Goal: Task Accomplishment & Management: Complete application form

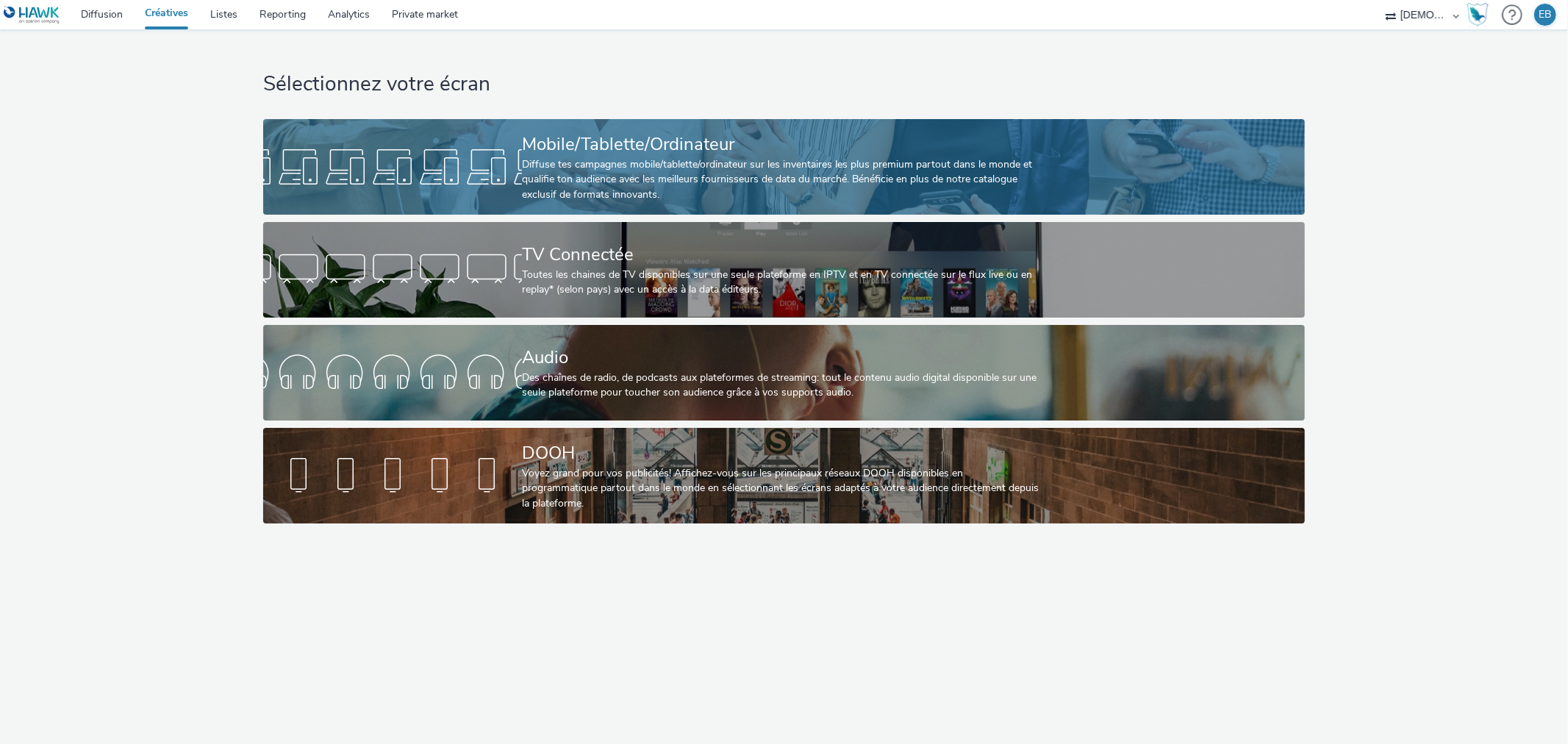
click at [469, 158] on div at bounding box center [392, 166] width 259 height 47
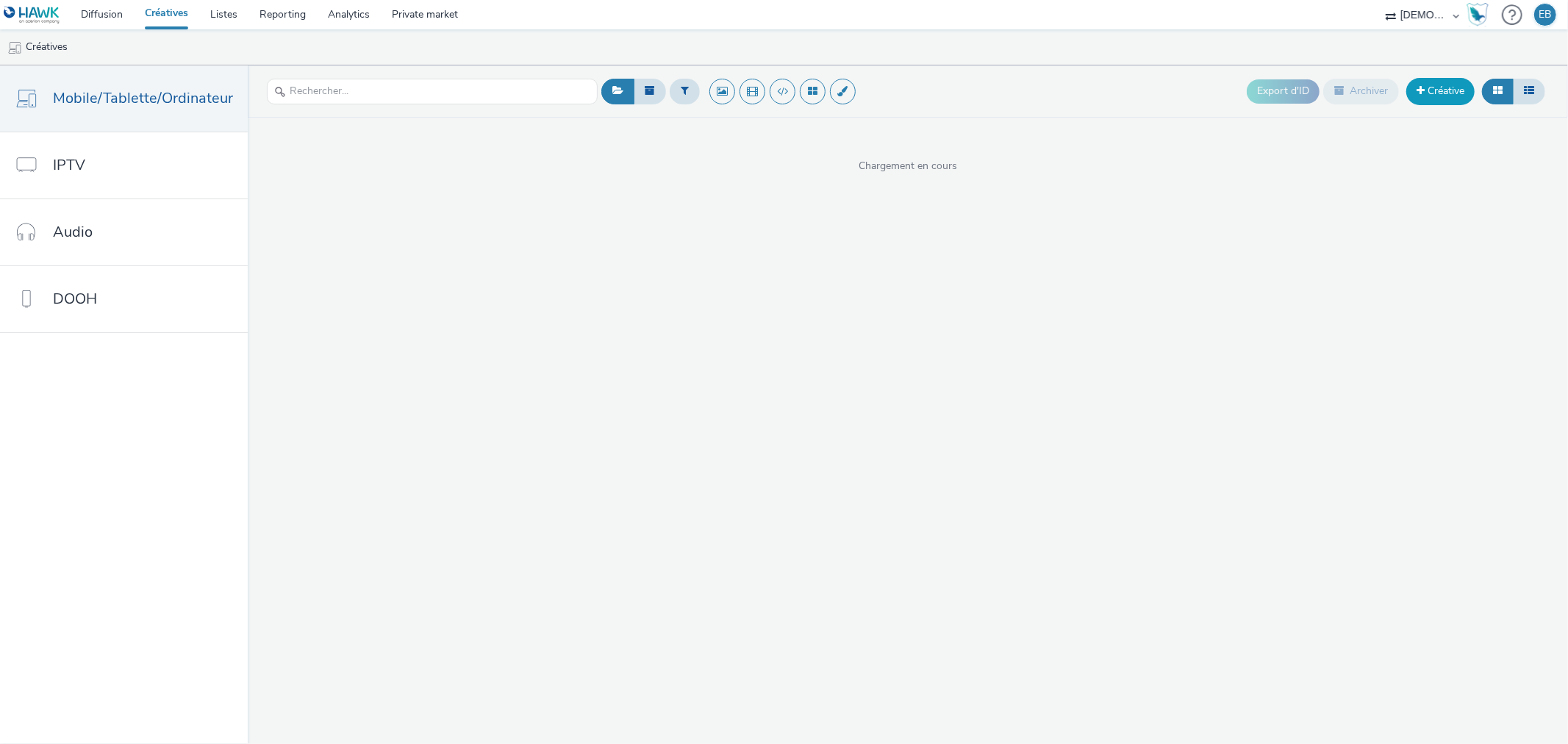
click at [1412, 82] on link "Créative" at bounding box center [1441, 91] width 69 height 27
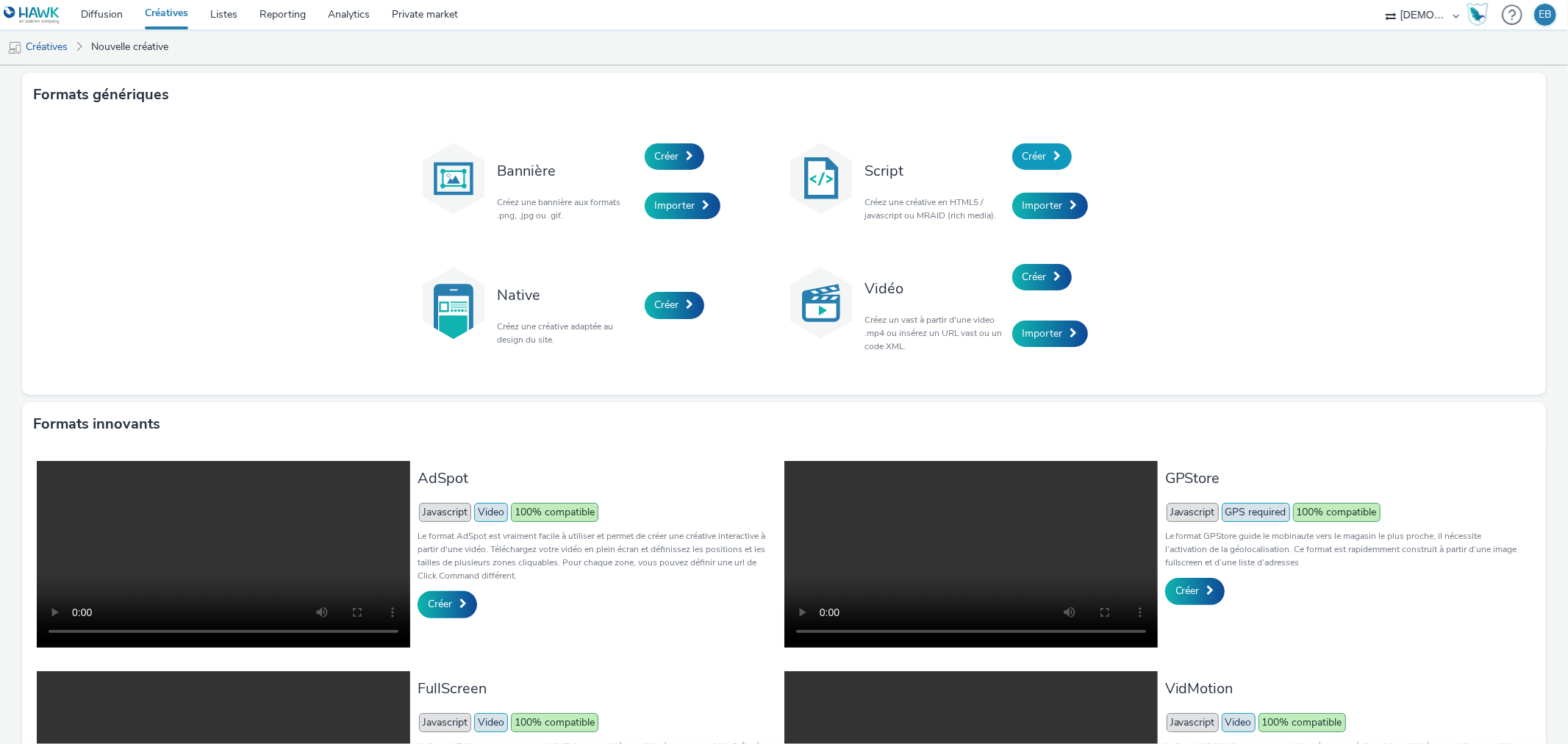
click at [1026, 159] on span "Créer" at bounding box center [1035, 156] width 24 height 14
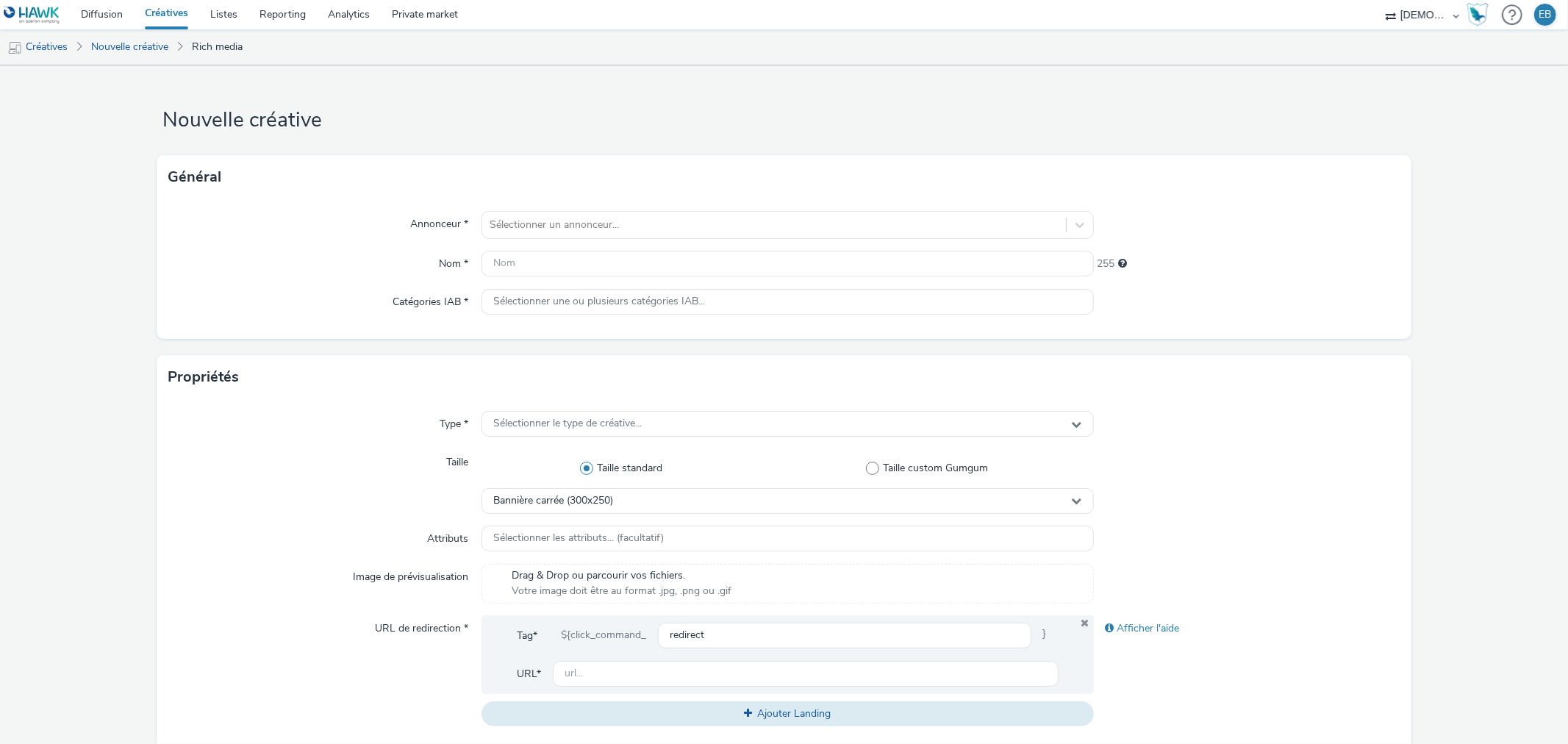
click at [565, 210] on div "Annonceur * Sélectionner un annonceur... Nom * 255 Catégories IAB * Sélectionne…" at bounding box center [784, 269] width 1254 height 140
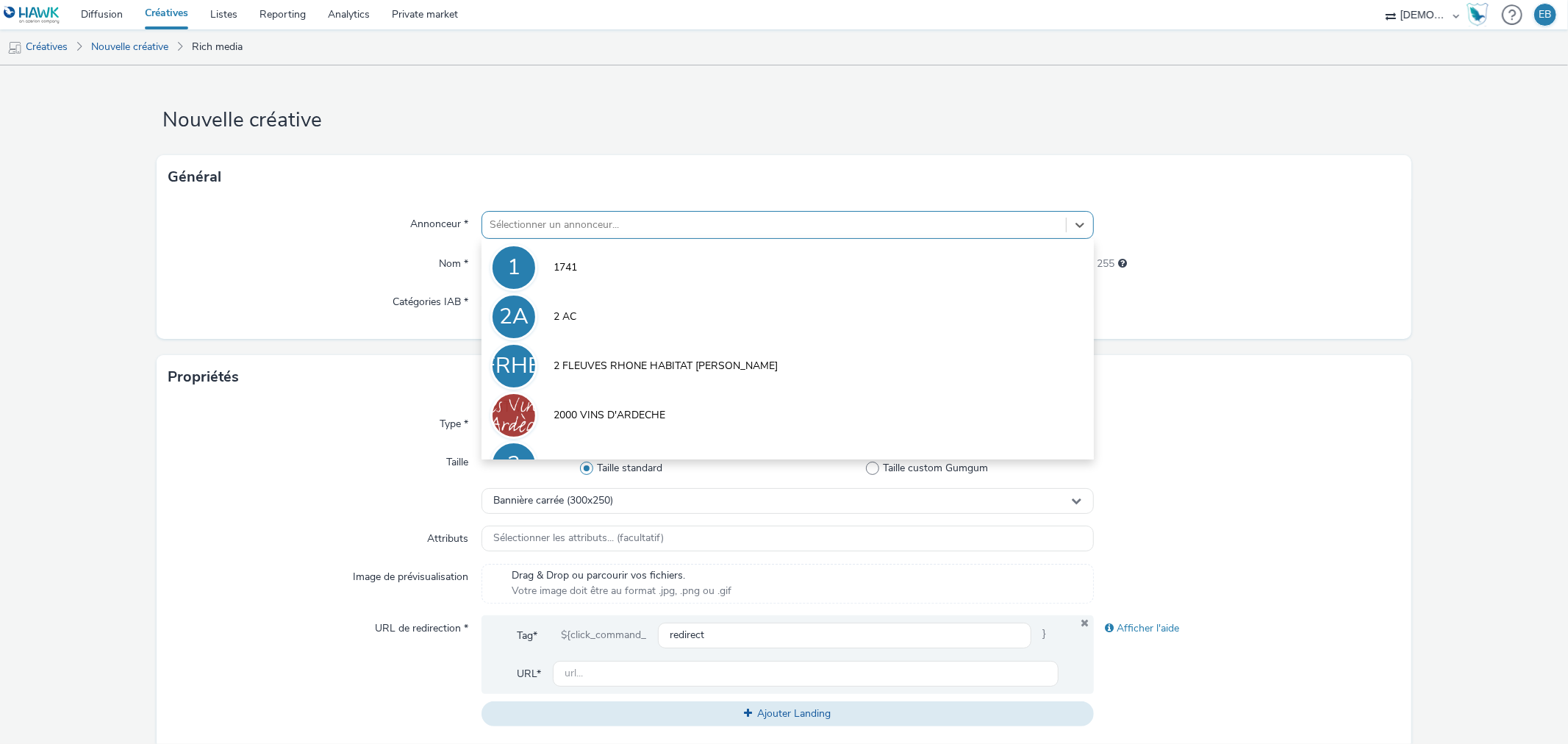
click at [567, 220] on div at bounding box center [774, 225] width 568 height 18
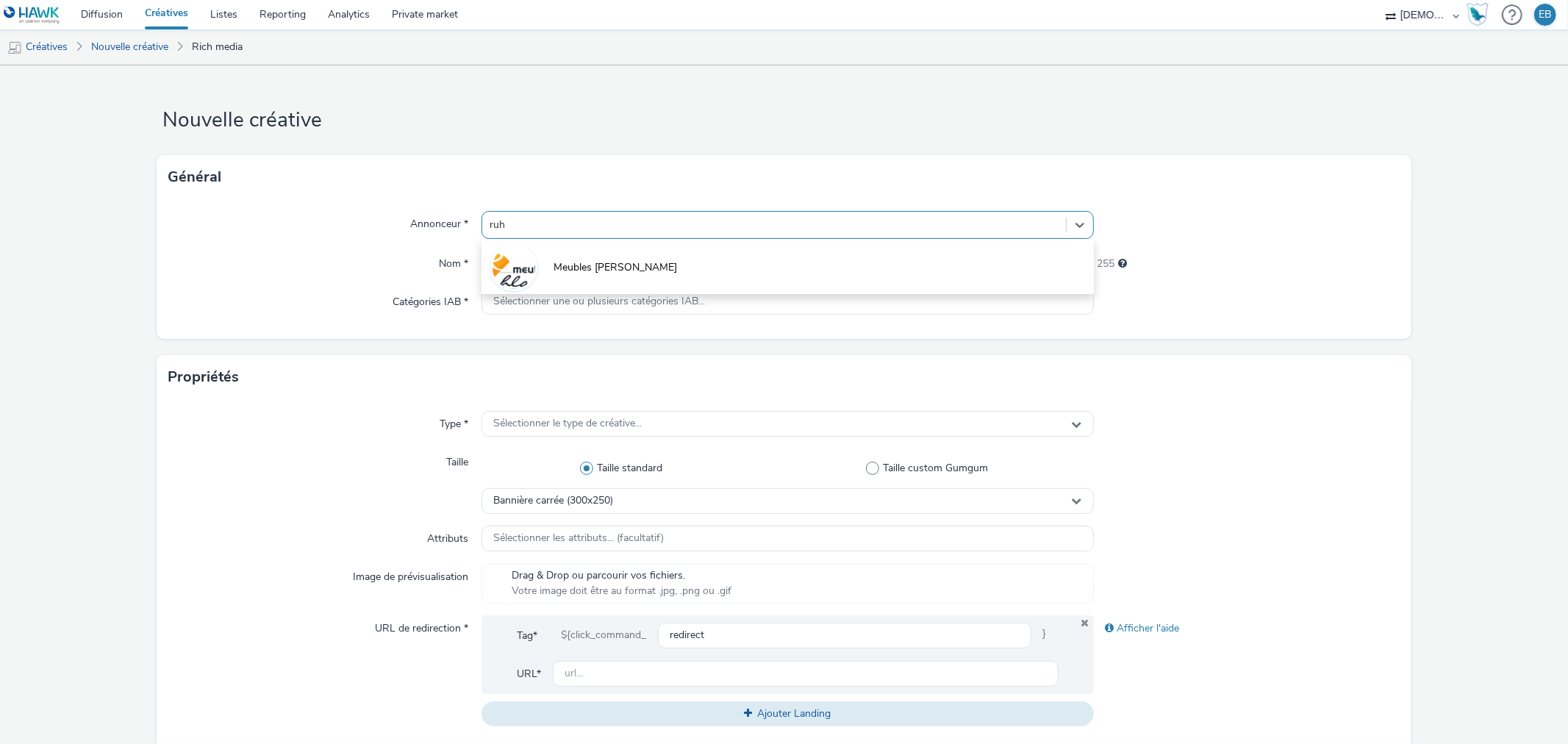
type input "ruhl"
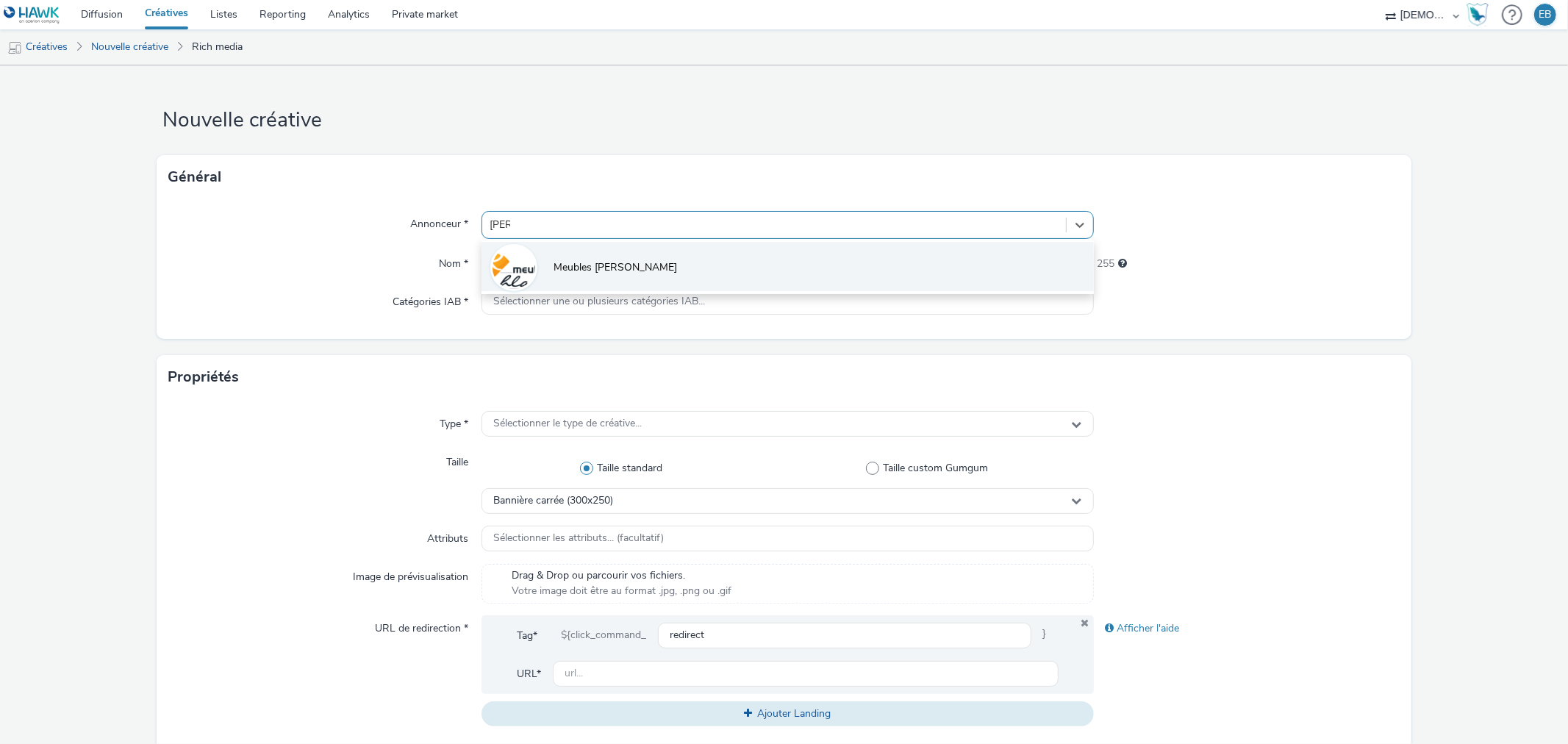
click at [586, 256] on li "Meubles Ruhland" at bounding box center [787, 266] width 612 height 49
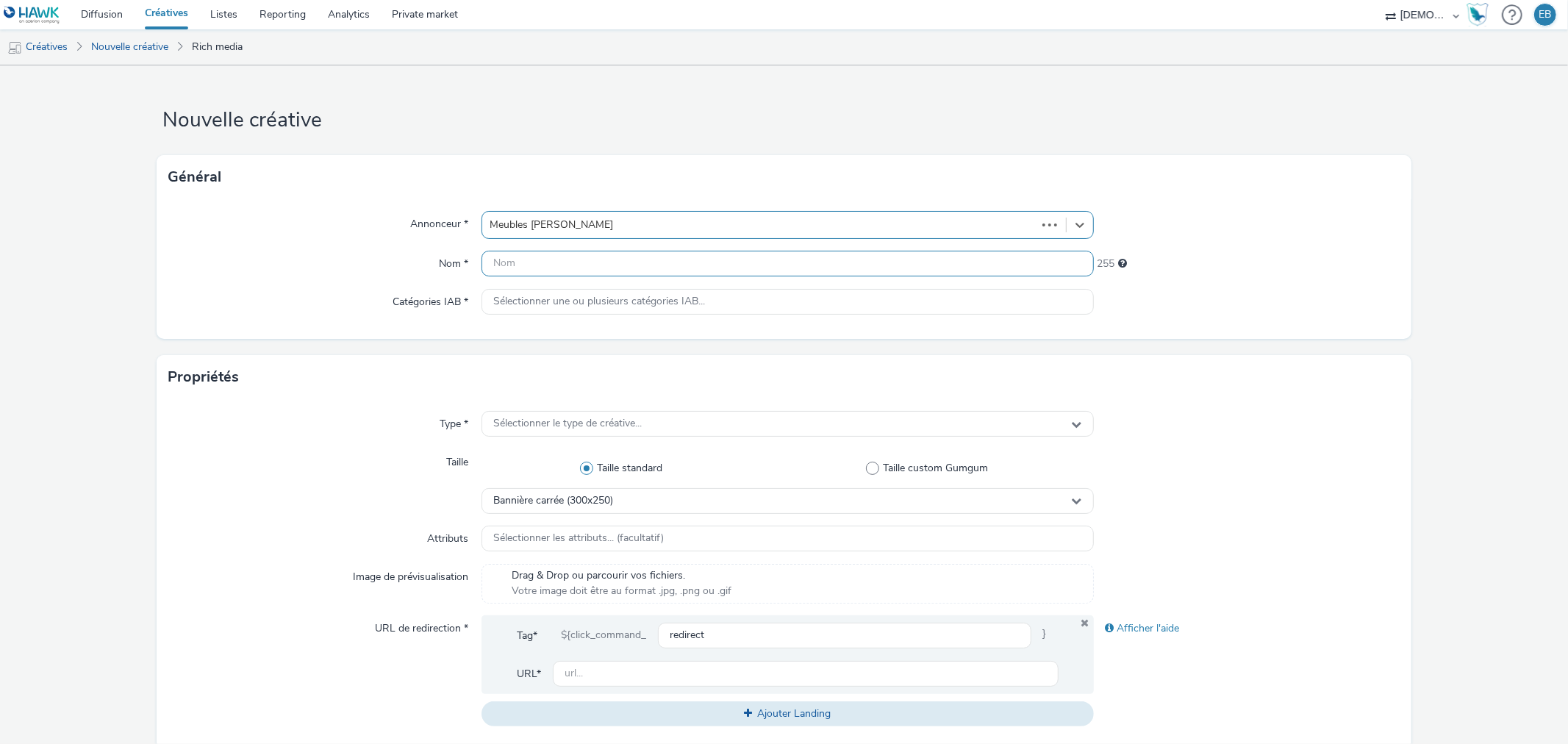
click at [586, 256] on input "text" at bounding box center [787, 264] width 612 height 26
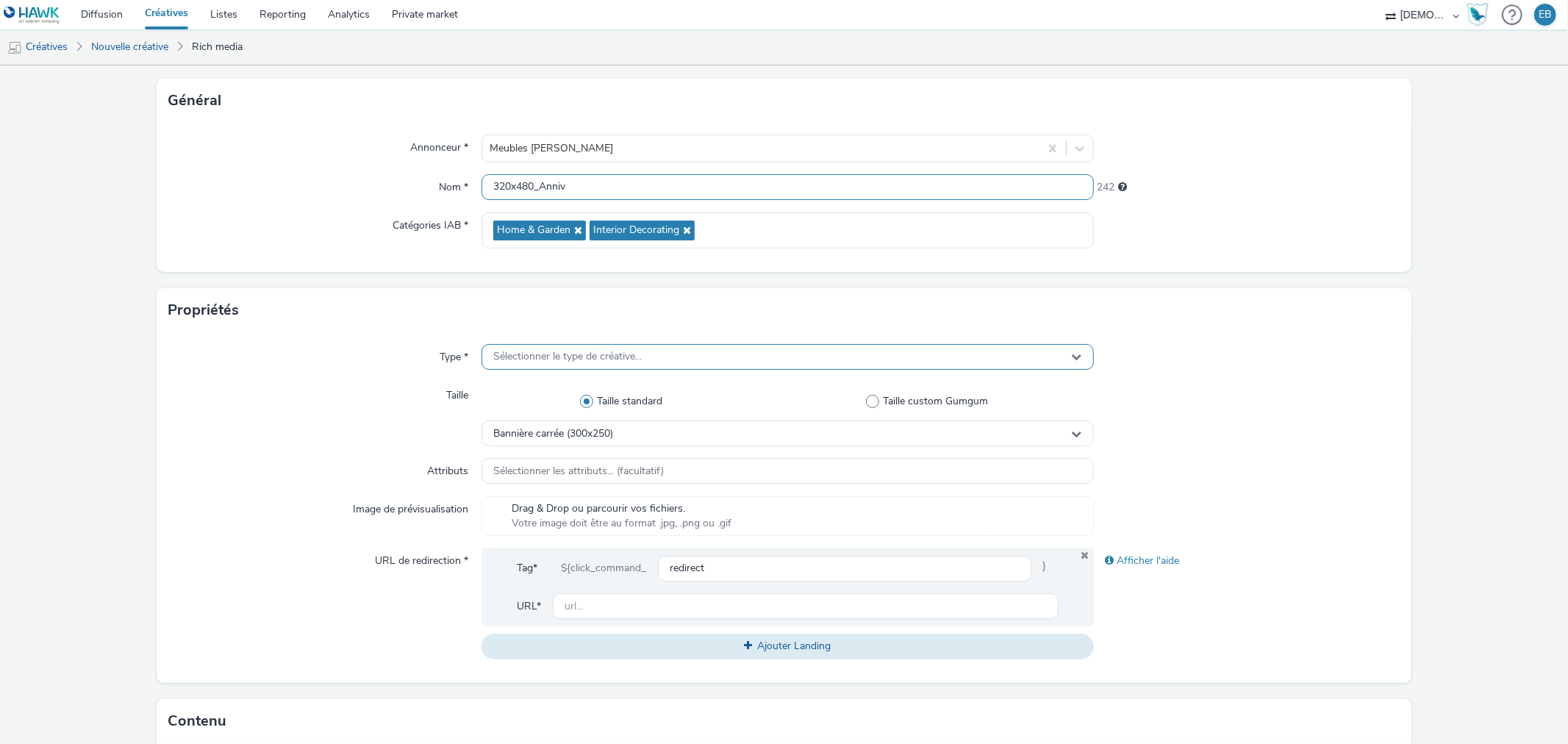
scroll to position [81, 0]
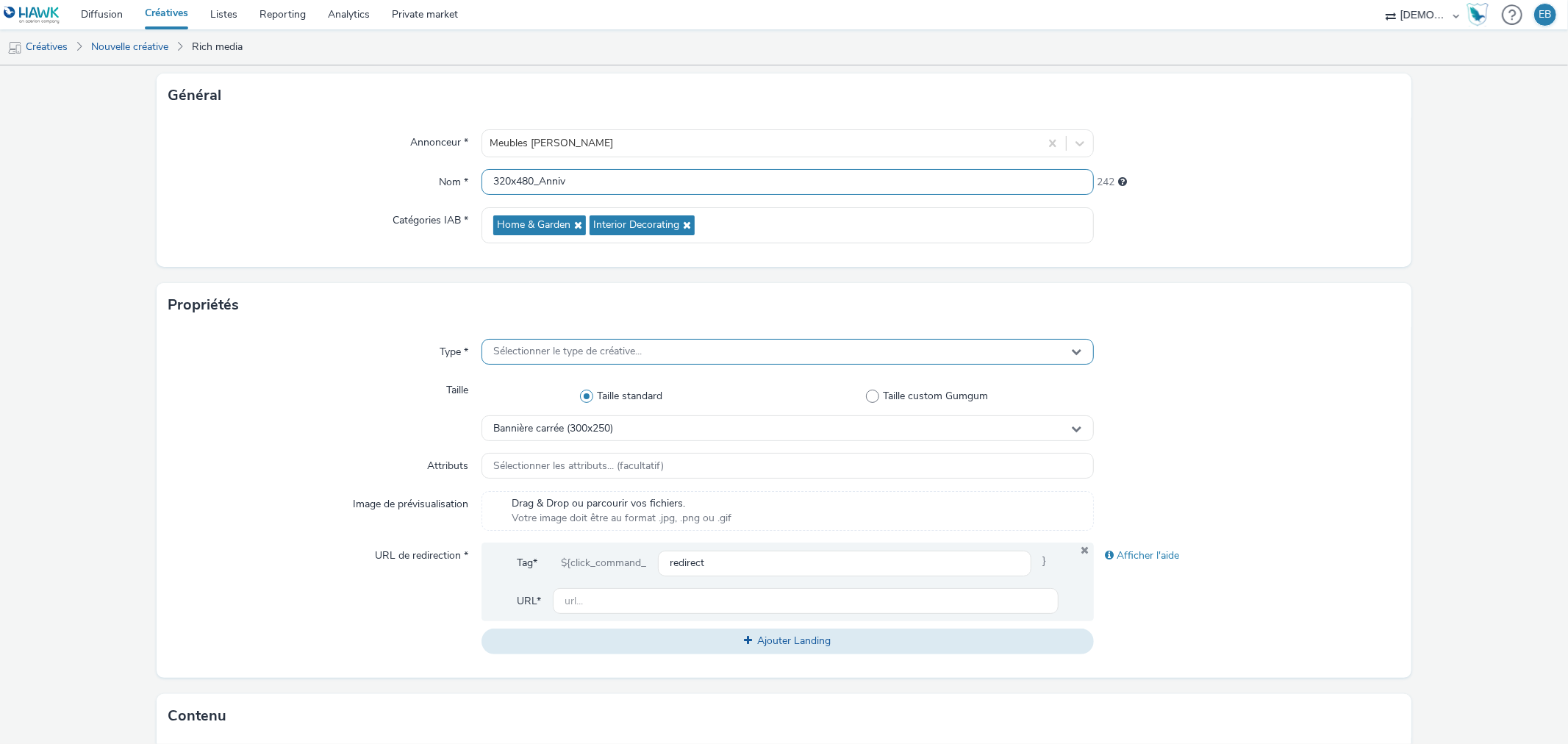
type input "320x480_Anniv"
click at [611, 344] on div "Sélectionner le type de créative..." at bounding box center [787, 352] width 612 height 26
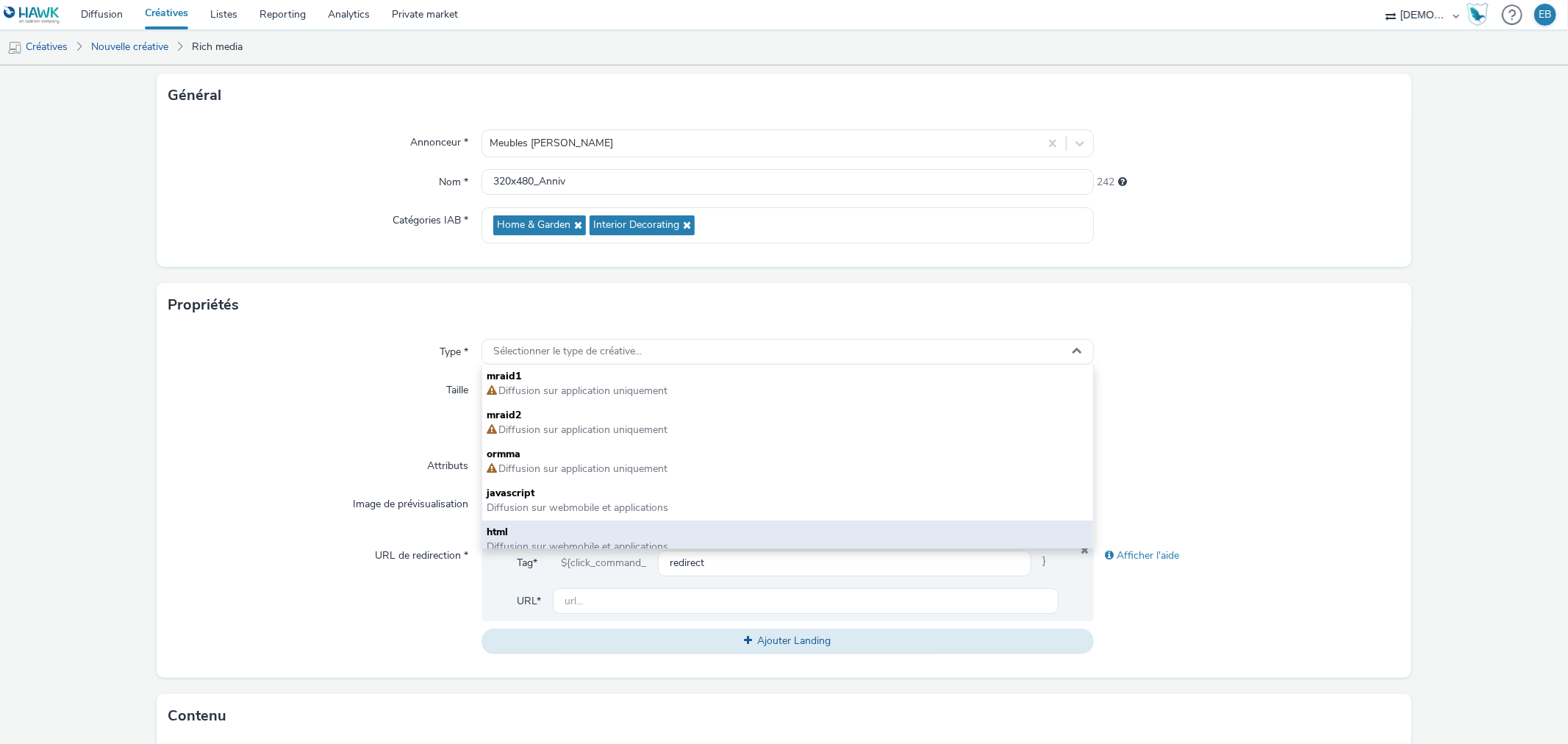
click at [524, 527] on span "html" at bounding box center [787, 532] width 601 height 15
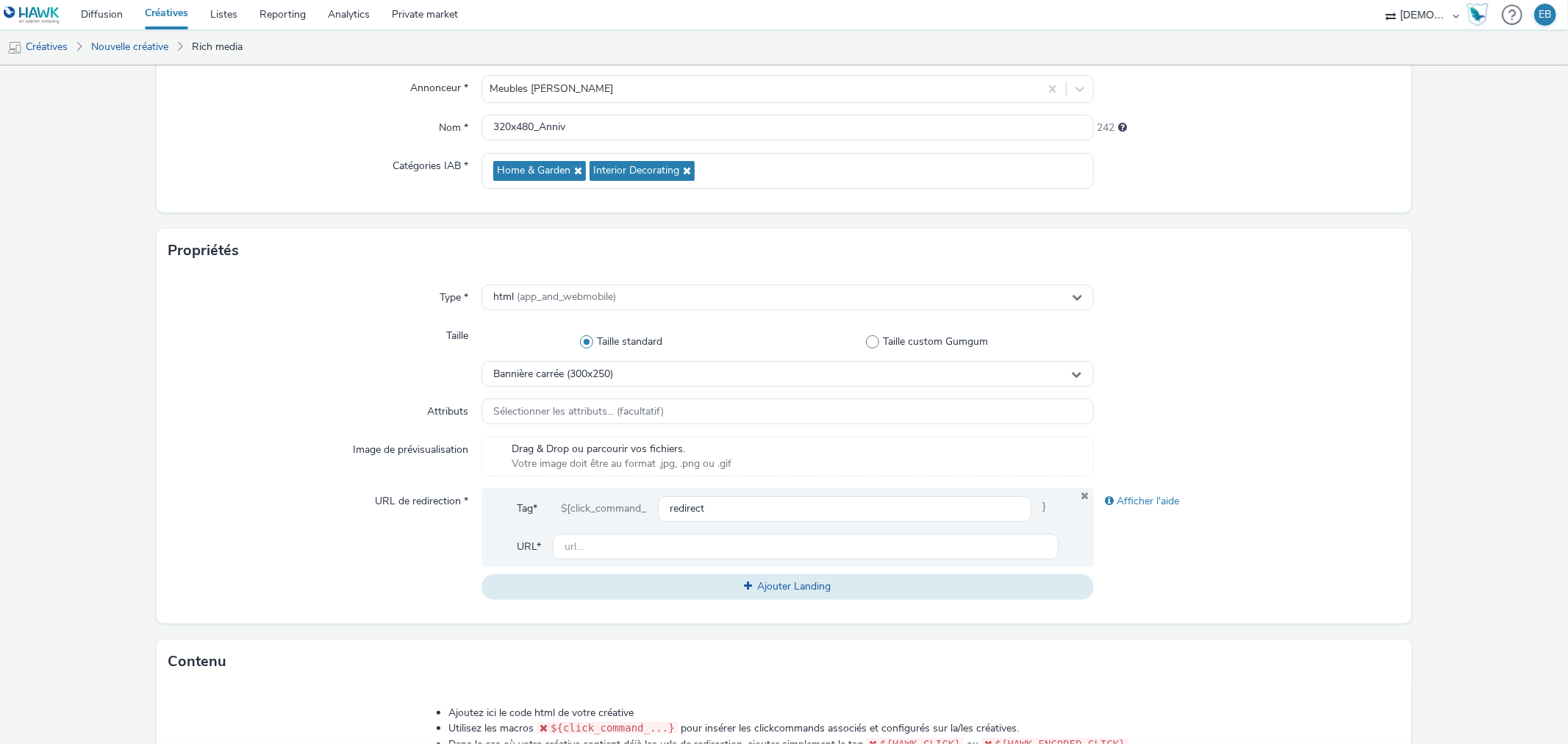
scroll to position [164, 0]
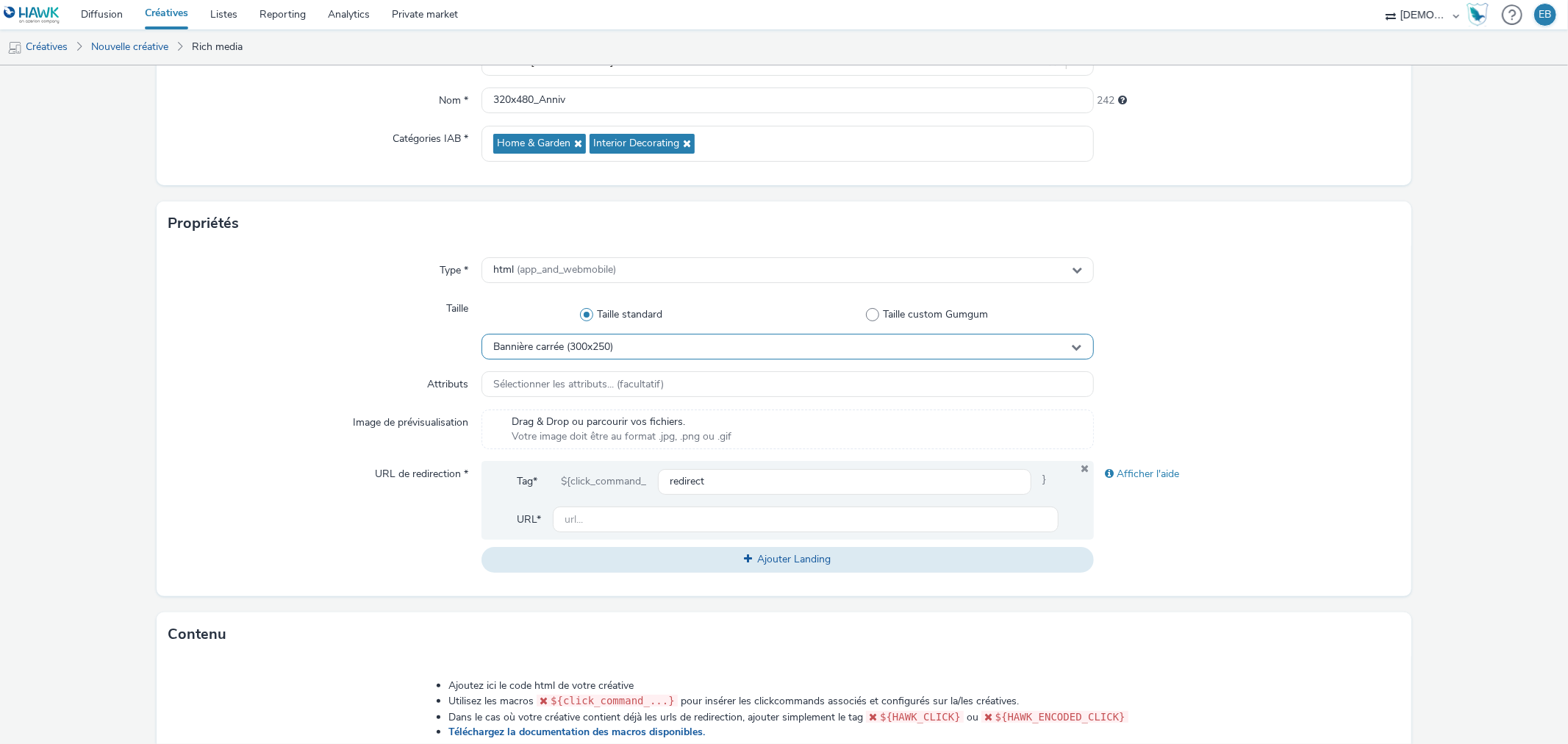
click at [547, 348] on span "Bannière carrée (300x250)" at bounding box center [554, 347] width 120 height 13
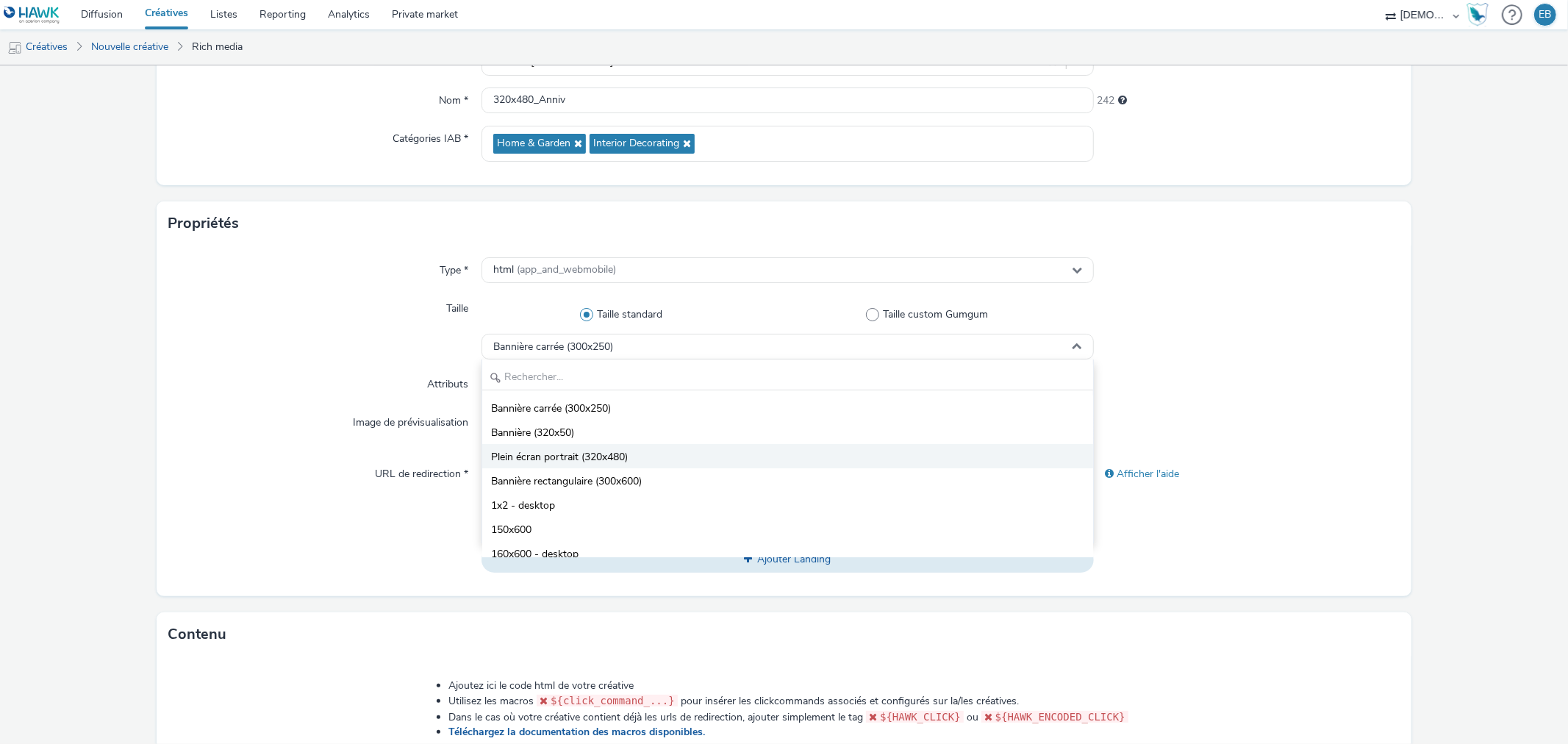
click at [525, 461] on span "Plein écran portrait (320x480)" at bounding box center [560, 457] width 137 height 15
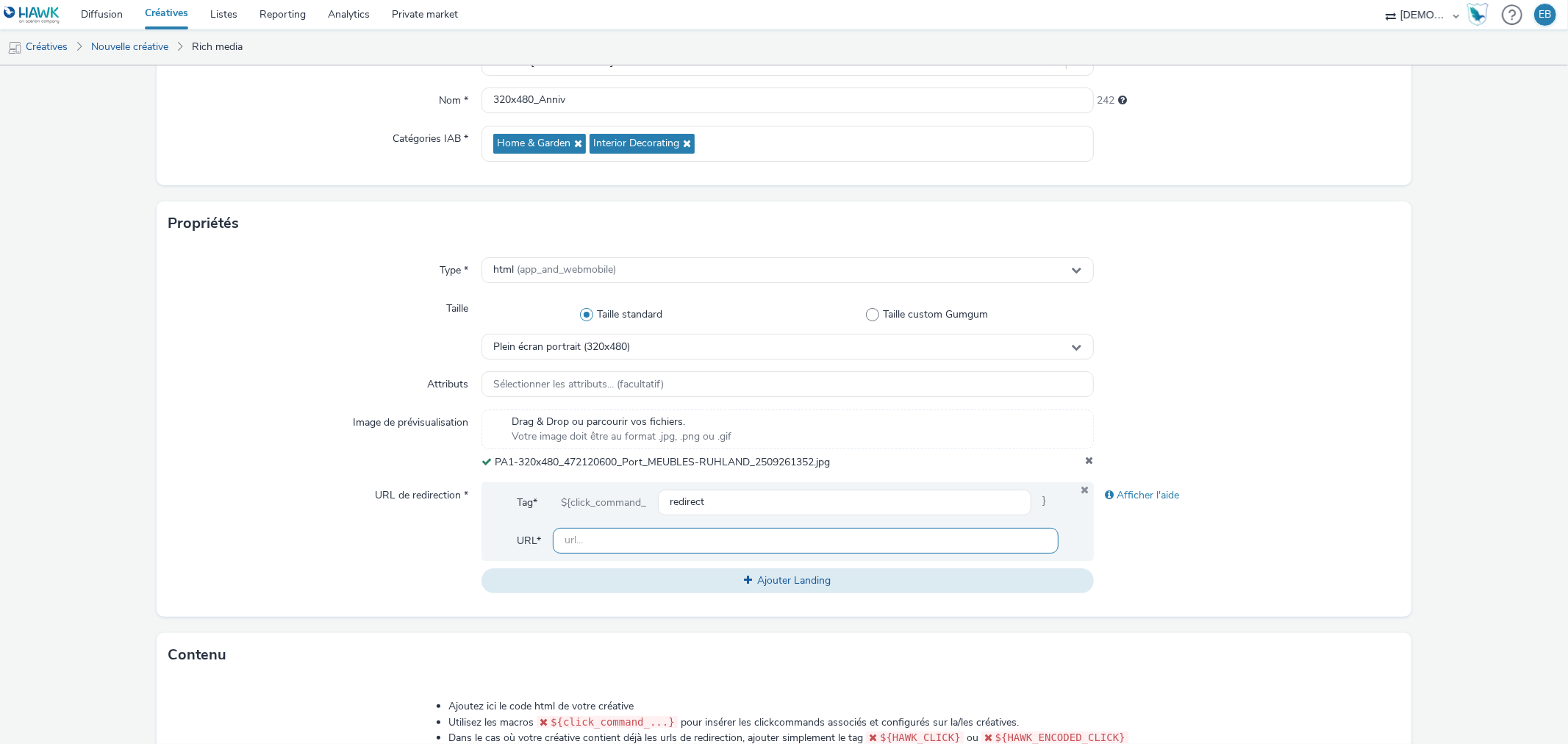
click at [659, 539] on input "text" at bounding box center [805, 541] width 506 height 26
paste input "https://www.meubles-ruhland.com/?utm_source=ERV&utm_campaign=472120500&utm_medi…"
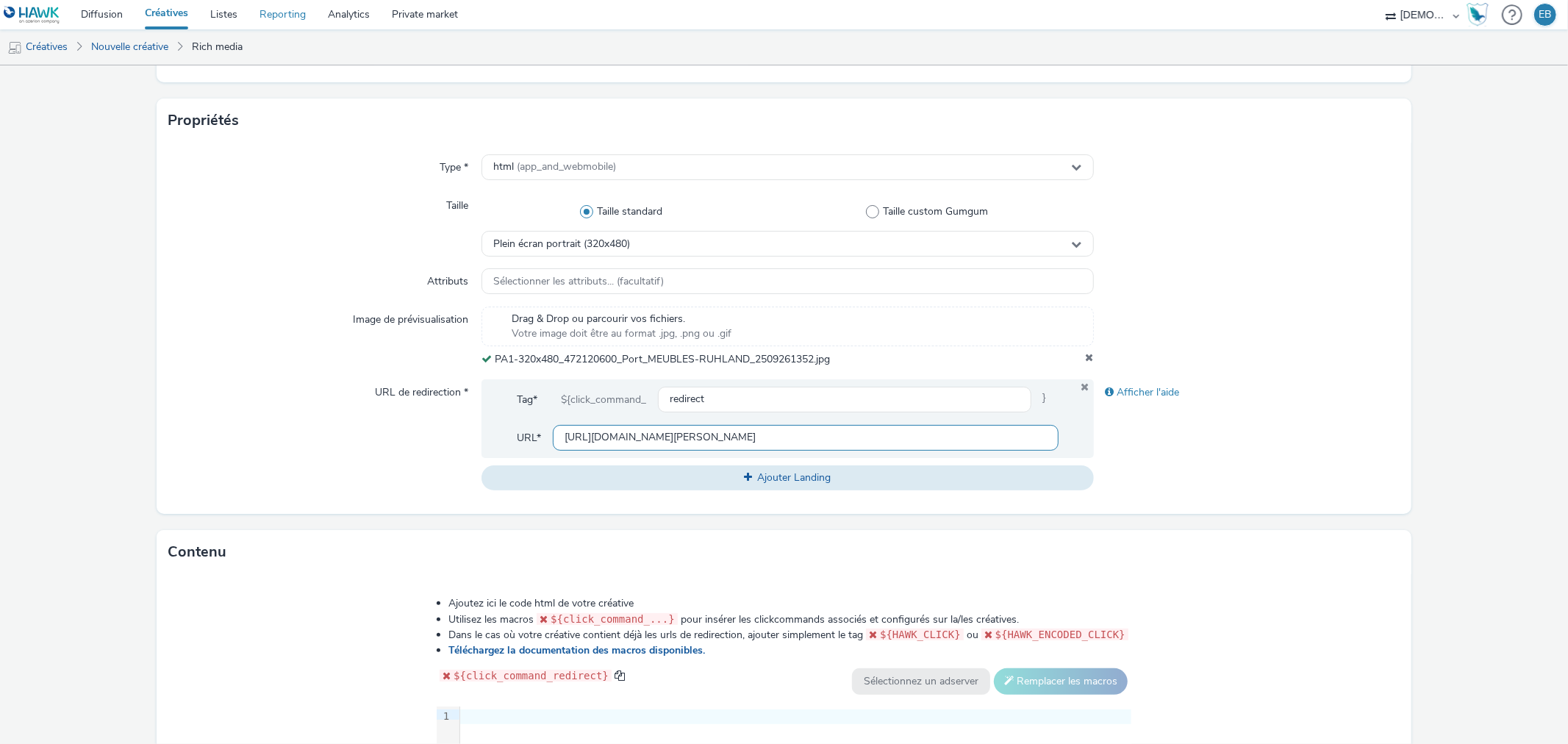
scroll to position [408, 0]
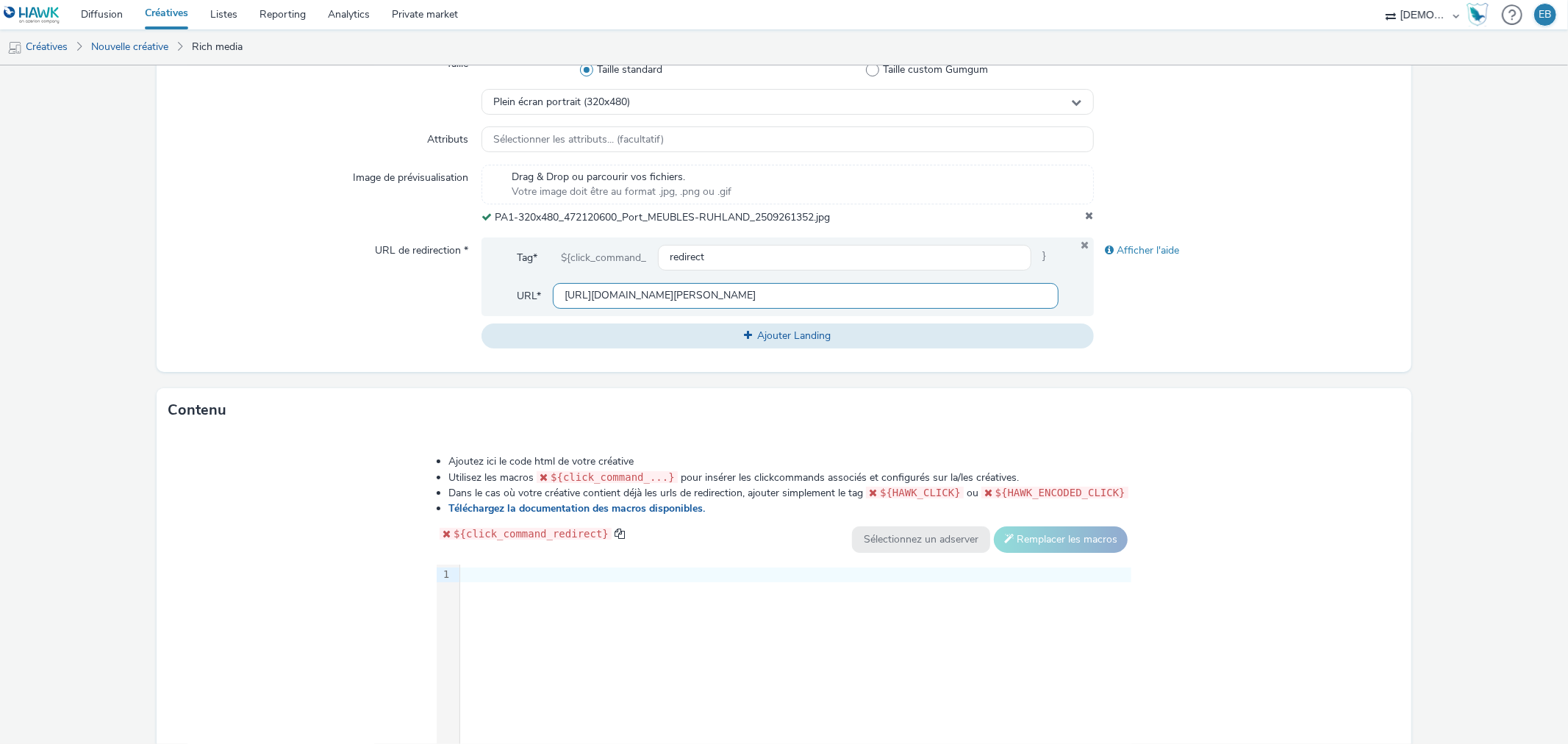
type input "https://www.meubles-ruhland.com/?utm_source=ERV&utm_campaign=472120500&utm_medi…"
click at [626, 641] on div "9 1 ›" at bounding box center [784, 675] width 695 height 220
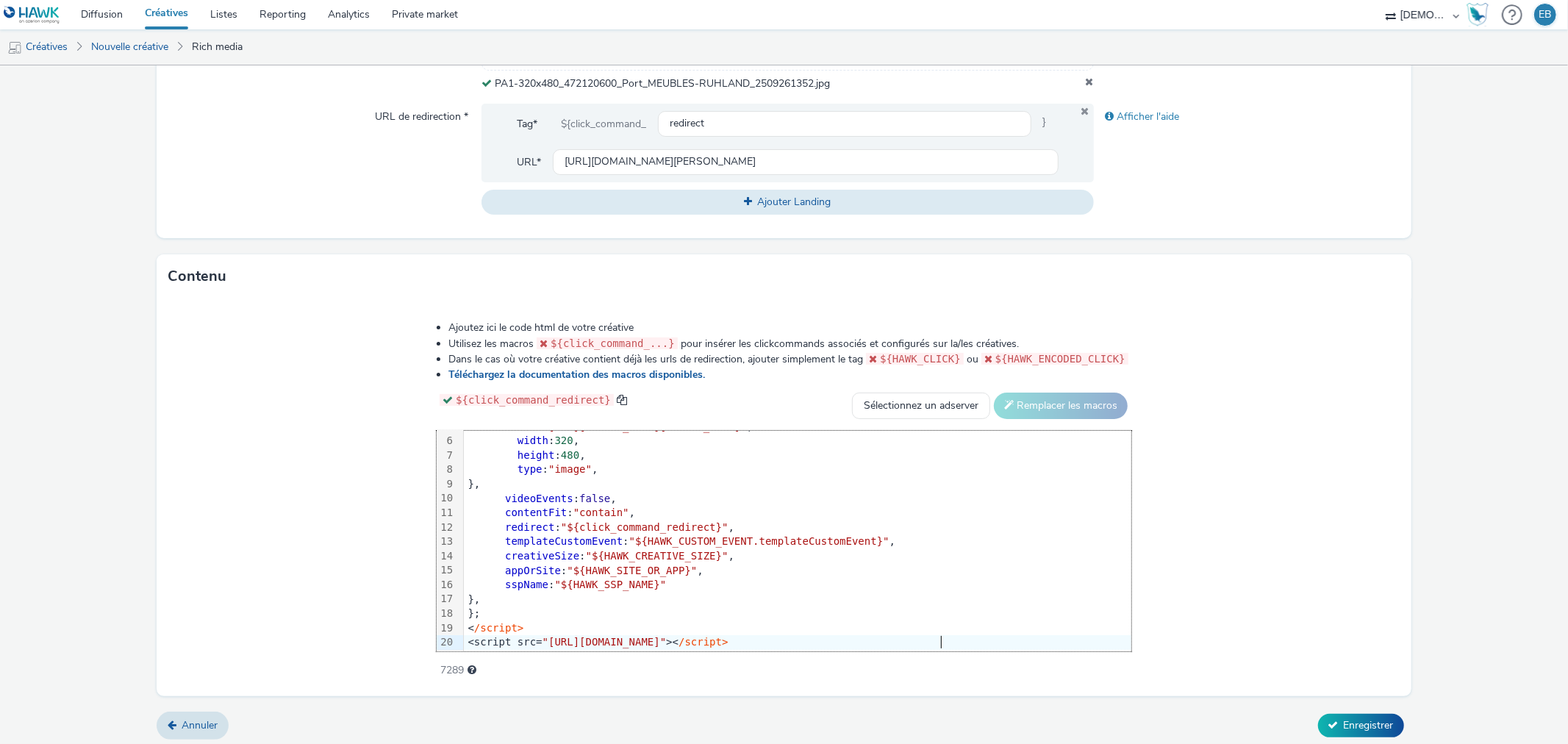
scroll to position [547, 0]
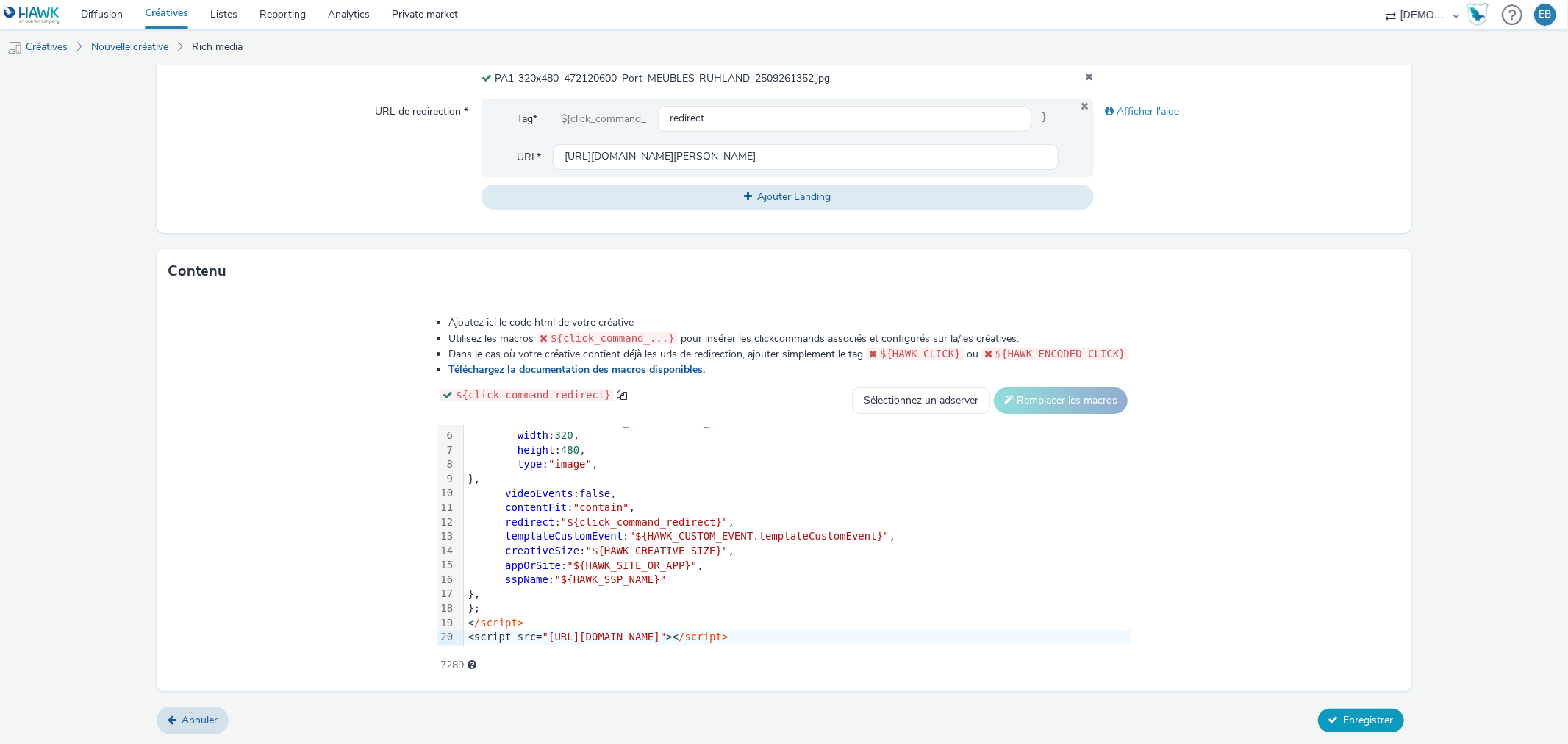
click at [1358, 718] on span "Enregistrer" at bounding box center [1369, 720] width 50 height 14
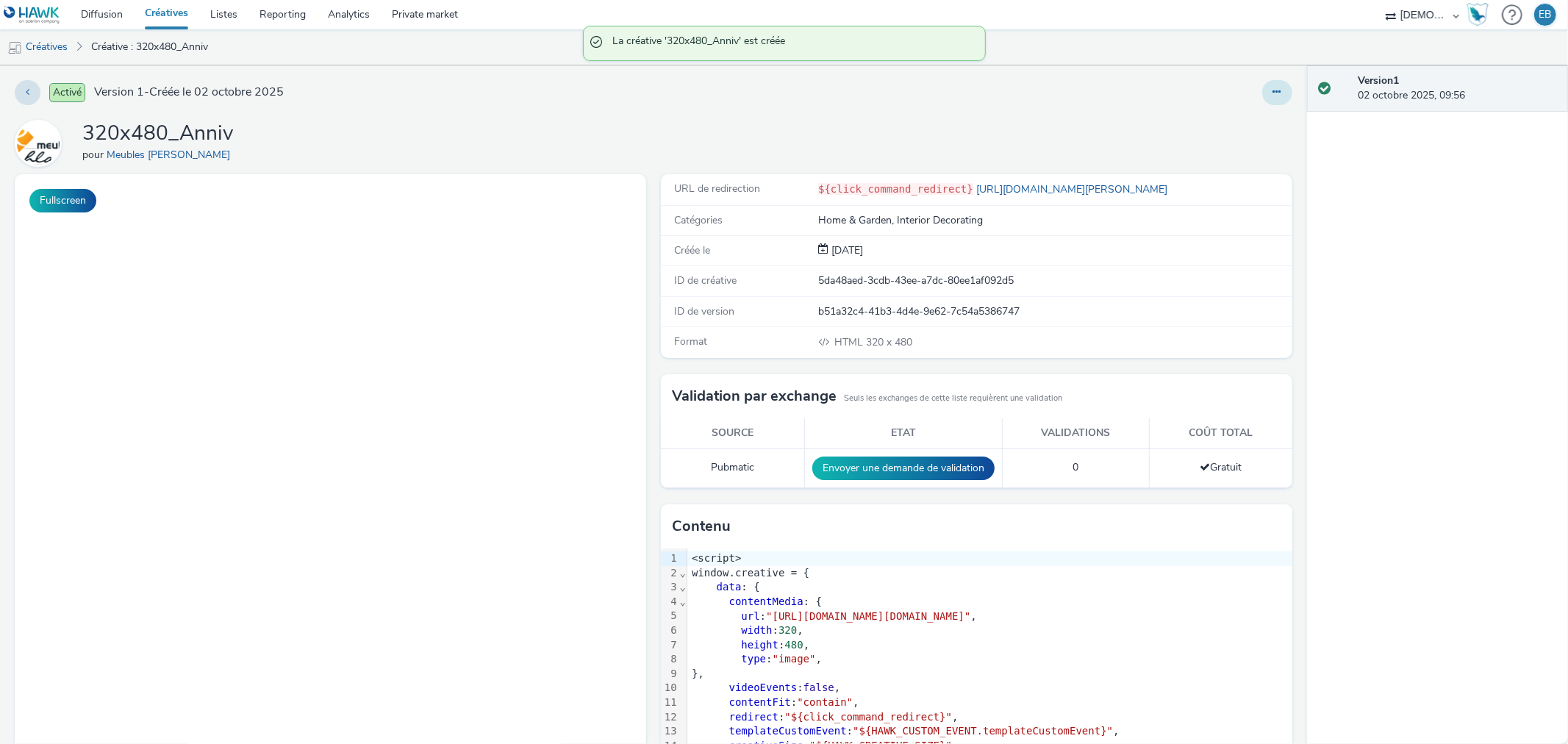
click at [1277, 84] on button at bounding box center [1277, 93] width 30 height 25
click at [1262, 92] on button at bounding box center [1277, 93] width 30 height 25
click at [1275, 93] on button at bounding box center [1277, 93] width 30 height 25
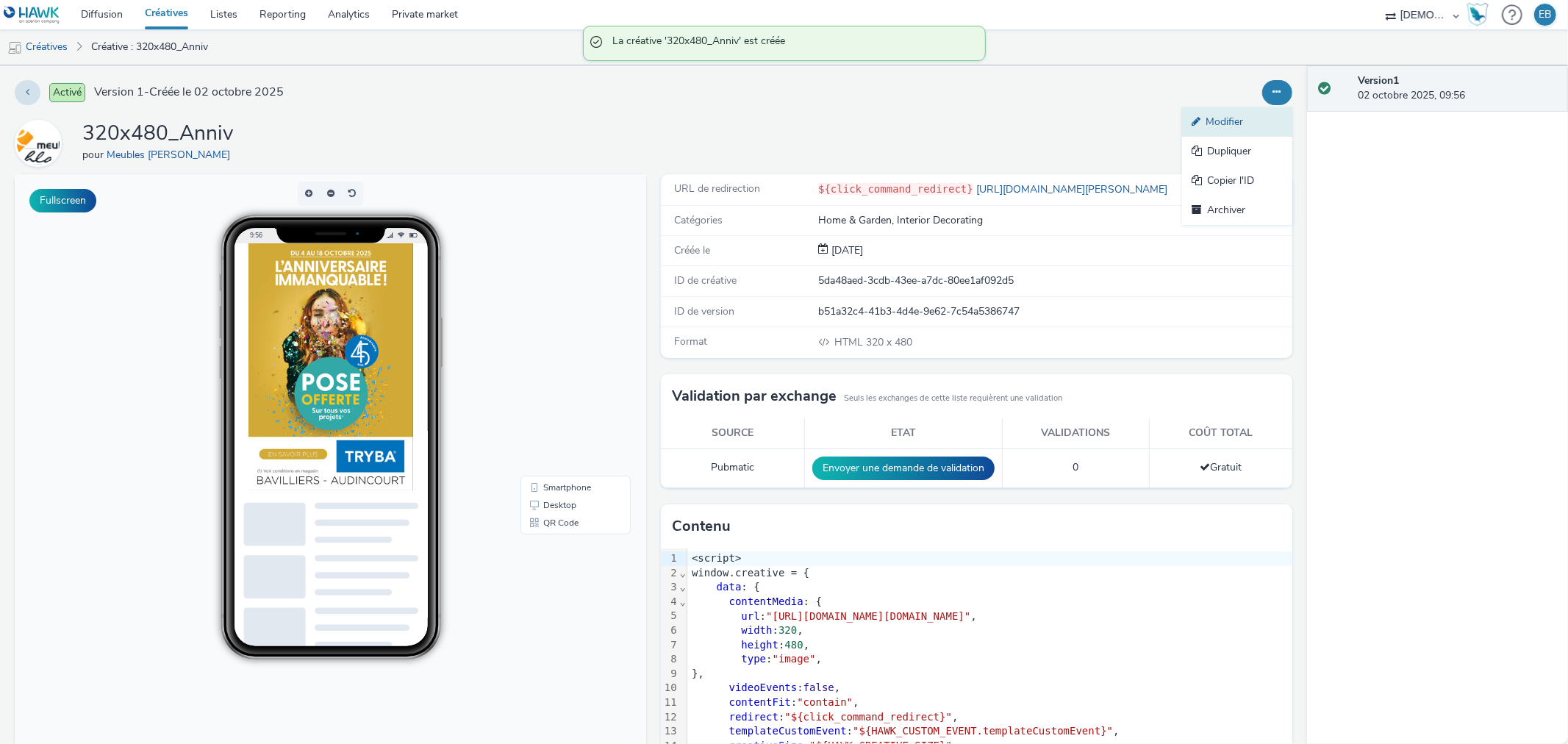
click at [1208, 114] on link "Modifier" at bounding box center [1237, 122] width 111 height 29
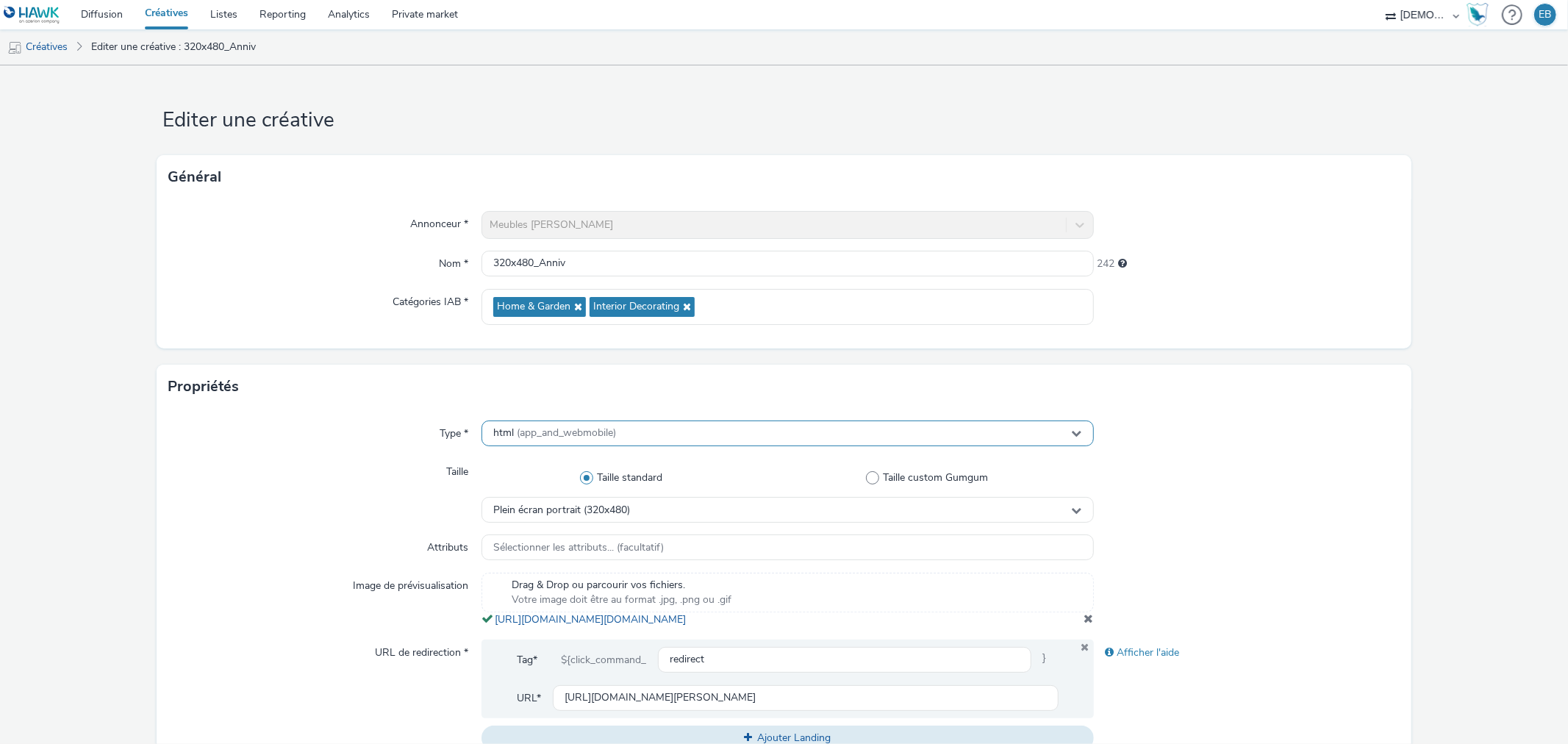
scroll to position [408, 0]
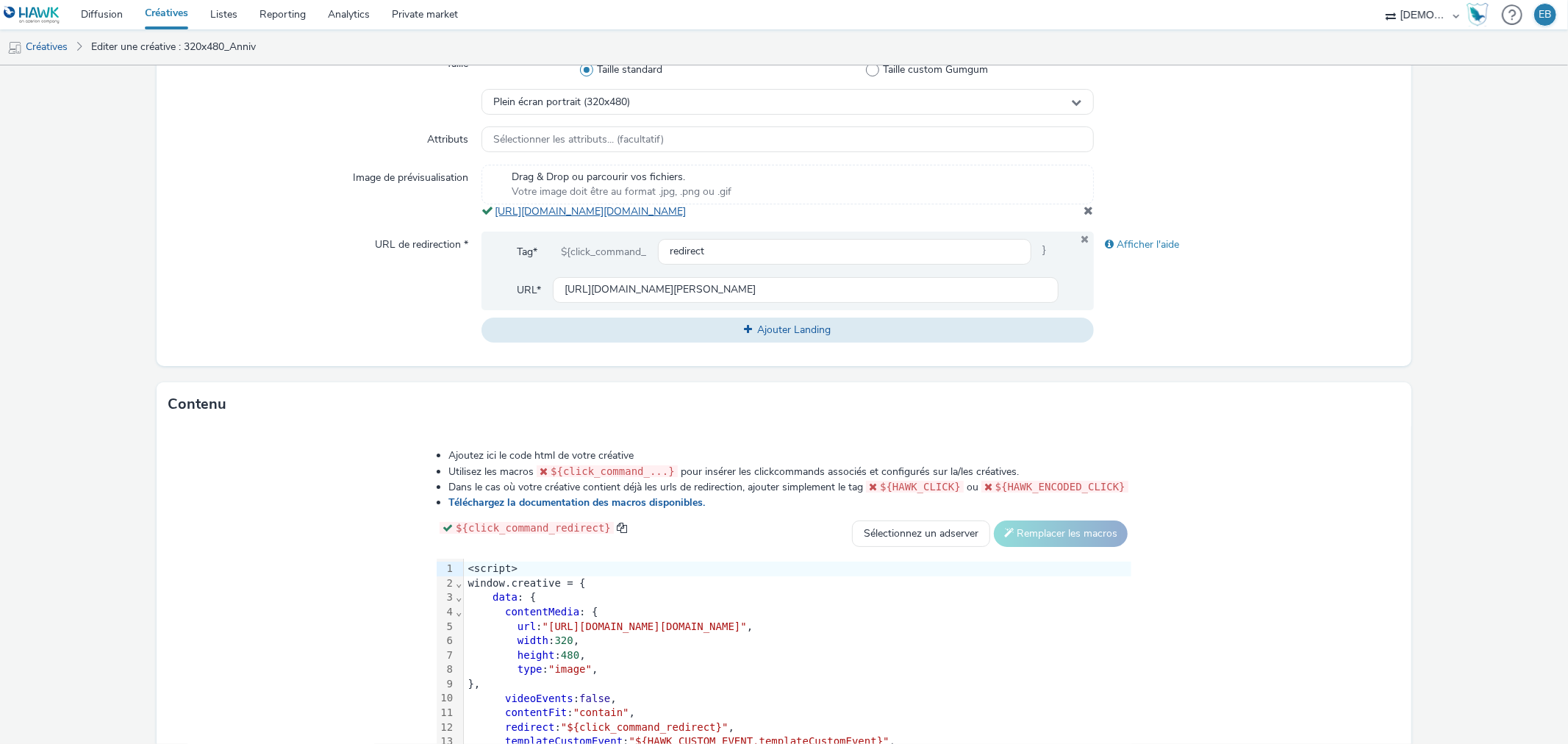
drag, startPoint x: 854, startPoint y: 225, endPoint x: 493, endPoint y: 208, distance: 361.4
click at [493, 208] on div "Drag & Drop ou parcourir vos fichiers. Votre image doit être au format .jpg, .p…" at bounding box center [787, 192] width 612 height 55
copy link "https://tabmo-cdn.s3.eu-west-1.amazonaws.com/hawk.tabmo.io/organizations/38dc92…"
drag, startPoint x: 370, startPoint y: 638, endPoint x: 1272, endPoint y: 633, distance: 902.0
click at [1132, 633] on div "url : "https://tabmo-cdn.s3.eu-west-1.amazonaws.com/hawk.tabmo.io/organizations…" at bounding box center [797, 627] width 667 height 15
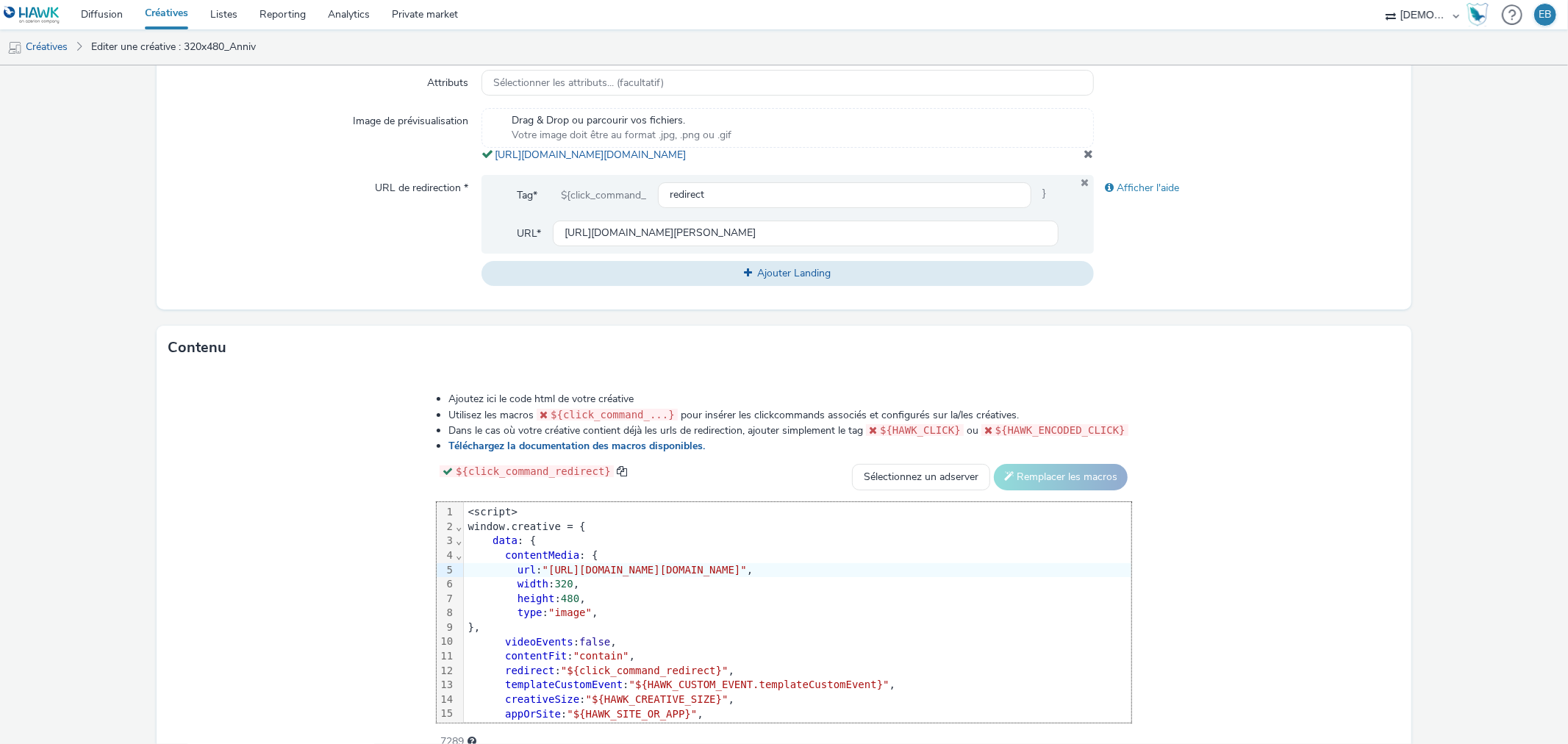
scroll to position [556, 0]
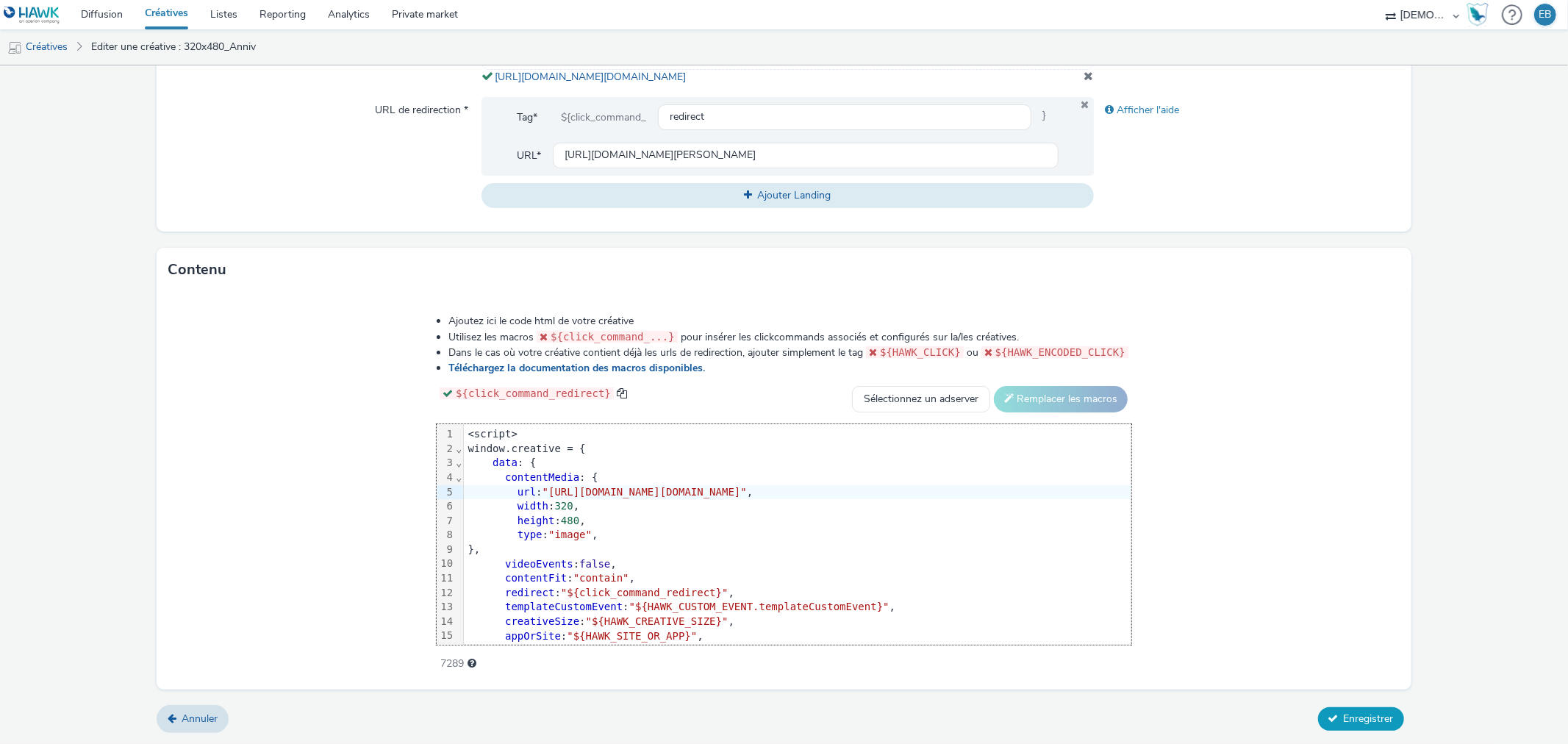
click at [1319, 719] on button "Enregistrer" at bounding box center [1362, 719] width 86 height 23
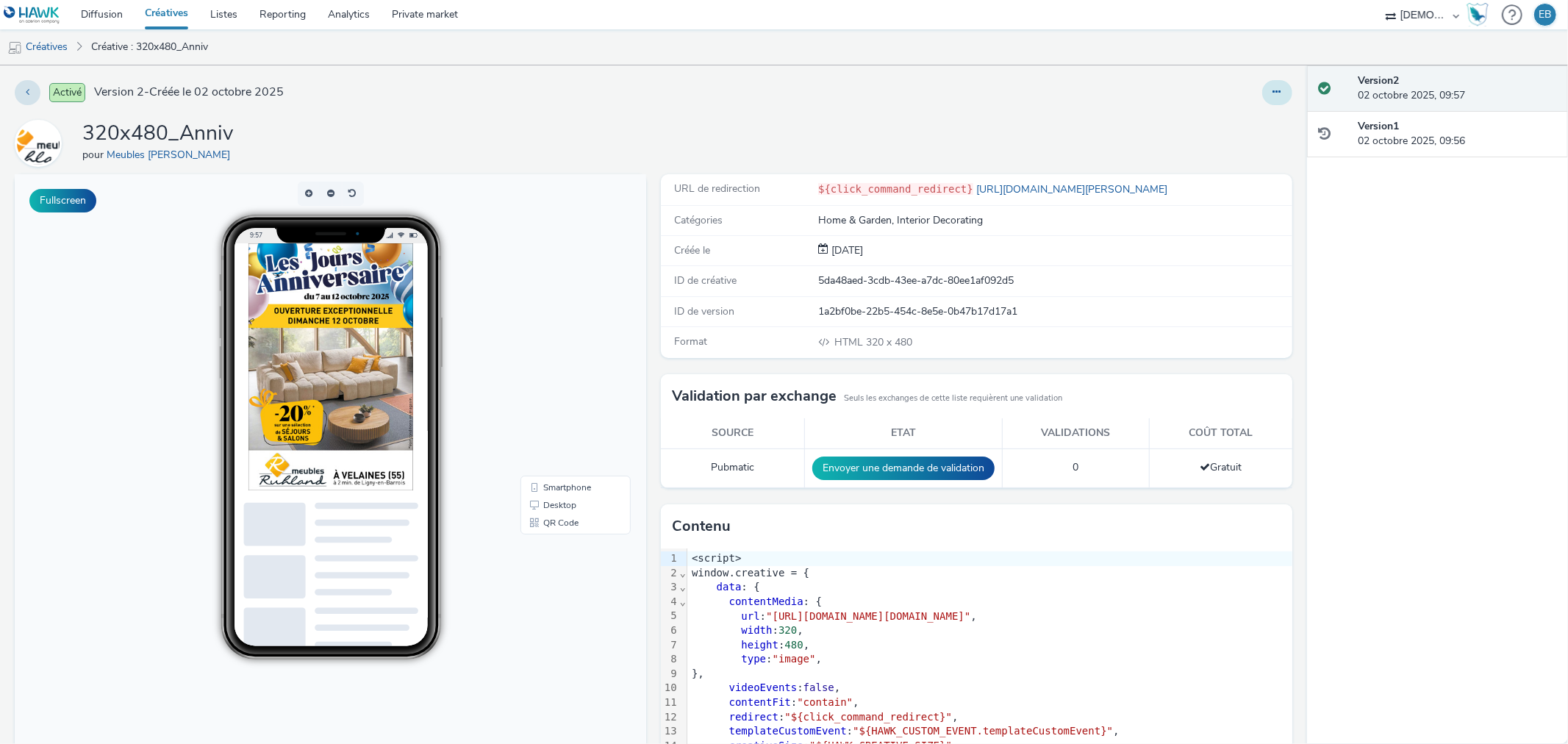
click at [1262, 90] on button at bounding box center [1277, 93] width 30 height 25
click at [1224, 122] on link "Modifier" at bounding box center [1237, 122] width 111 height 29
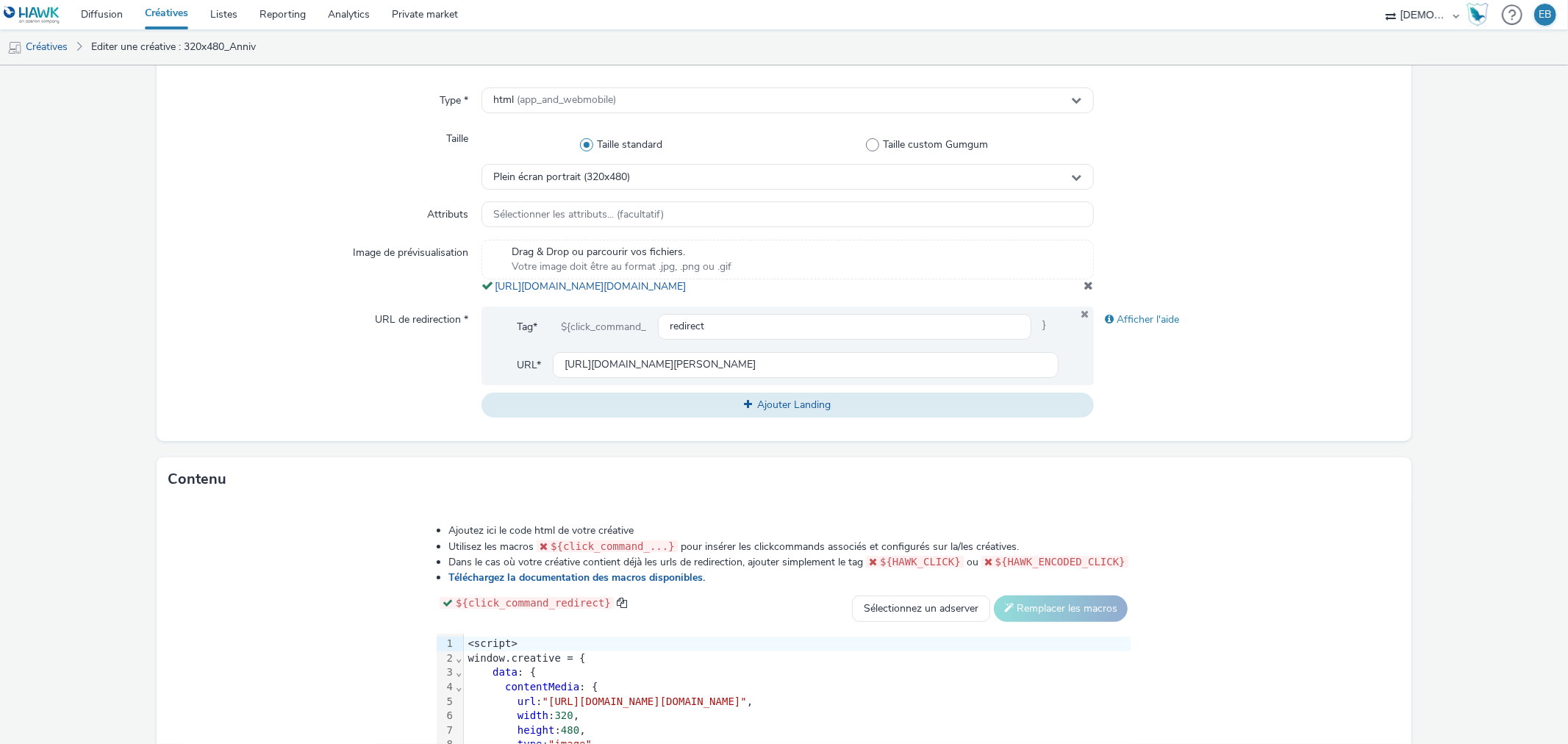
scroll to position [327, 0]
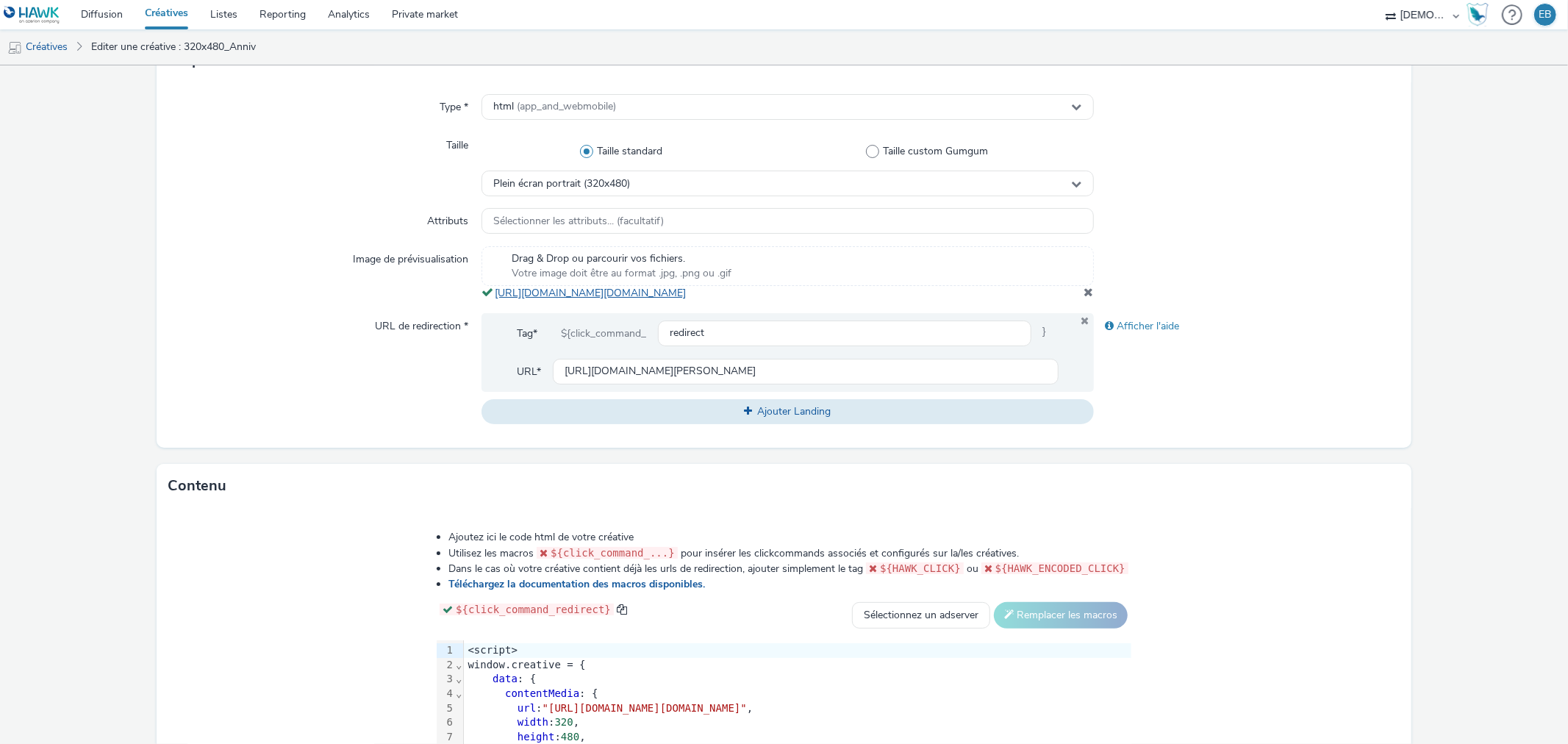
drag, startPoint x: 863, startPoint y: 314, endPoint x: 491, endPoint y: 291, distance: 372.7
click at [491, 291] on div "Drag & Drop ou parcourir vos fichiers. Votre image doit être au format .jpg, .p…" at bounding box center [787, 273] width 612 height 55
copy link "https://tabmo-cdn.s3.eu-west-1.amazonaws.com/hawk.tabmo.io/organizations/38dc92…"
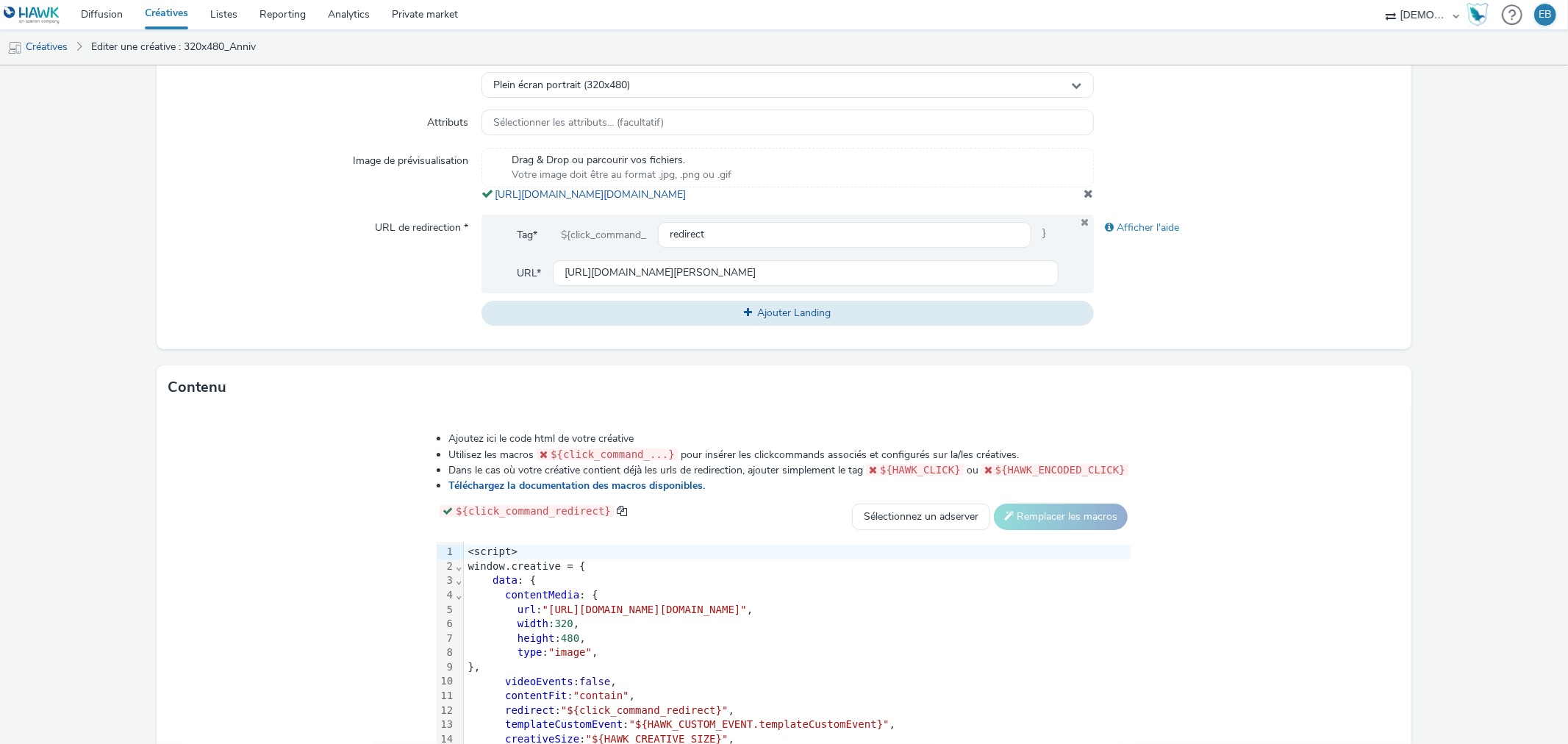
scroll to position [556, 0]
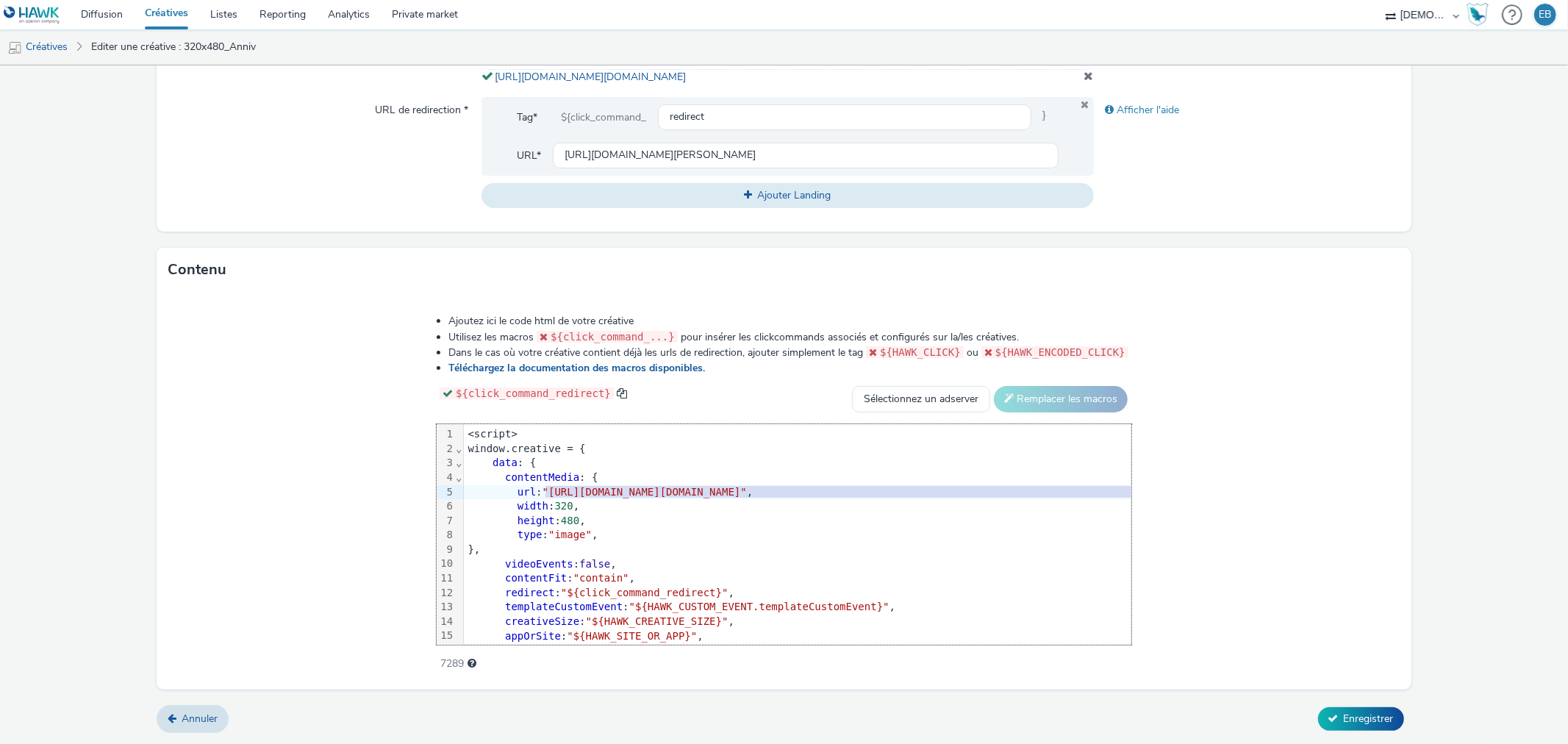
drag, startPoint x: 369, startPoint y: 494, endPoint x: 1268, endPoint y: 485, distance: 899.0
click at [747, 486] on span ""https://tabmo-cdn.s3.eu-west-1.amazonaws.com/hawk.tabmo.io/organizations/38dc9…" at bounding box center [644, 492] width 205 height 12
click at [1344, 723] on span "Enregistrer" at bounding box center [1369, 719] width 50 height 14
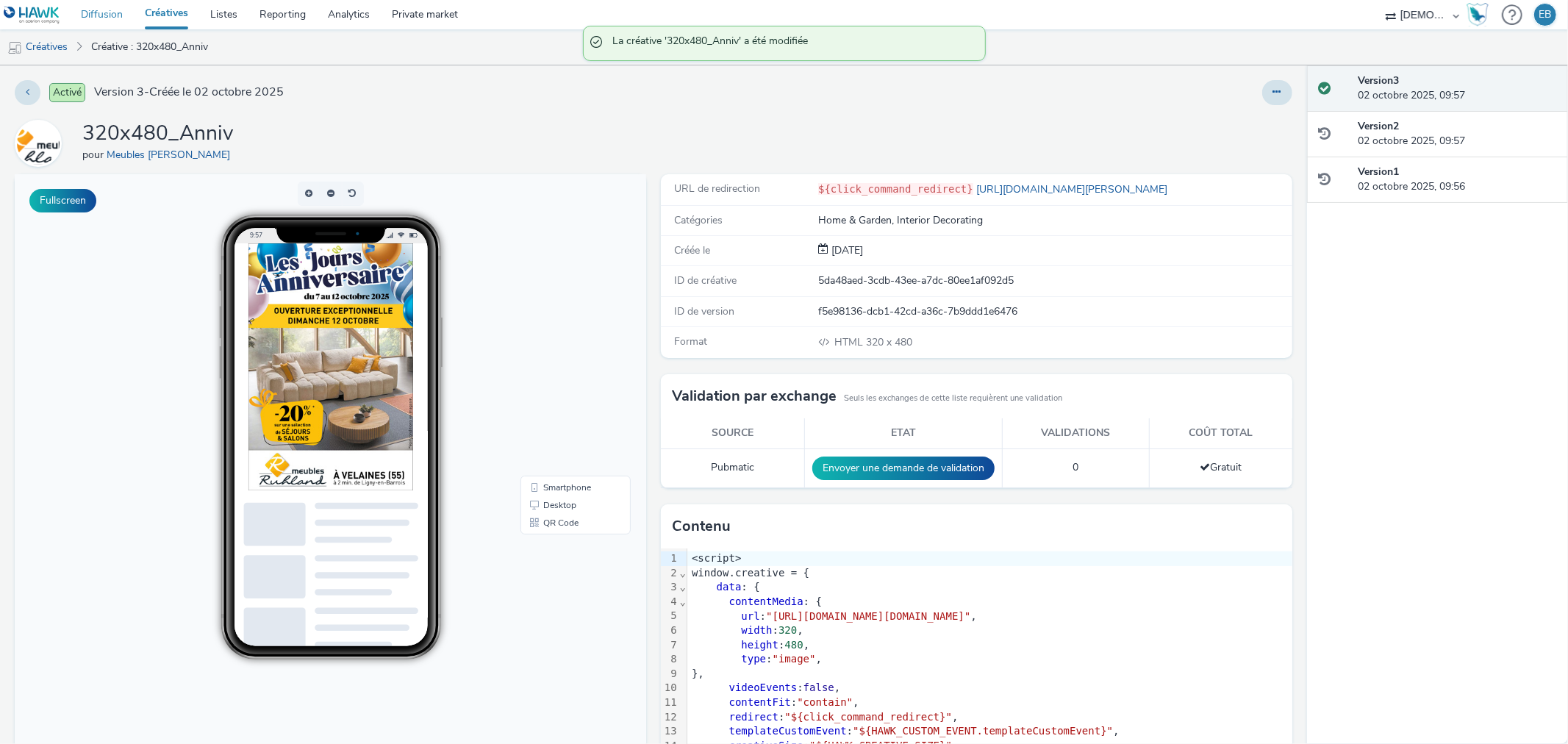
click at [119, 17] on link "Diffusion" at bounding box center [102, 15] width 64 height 29
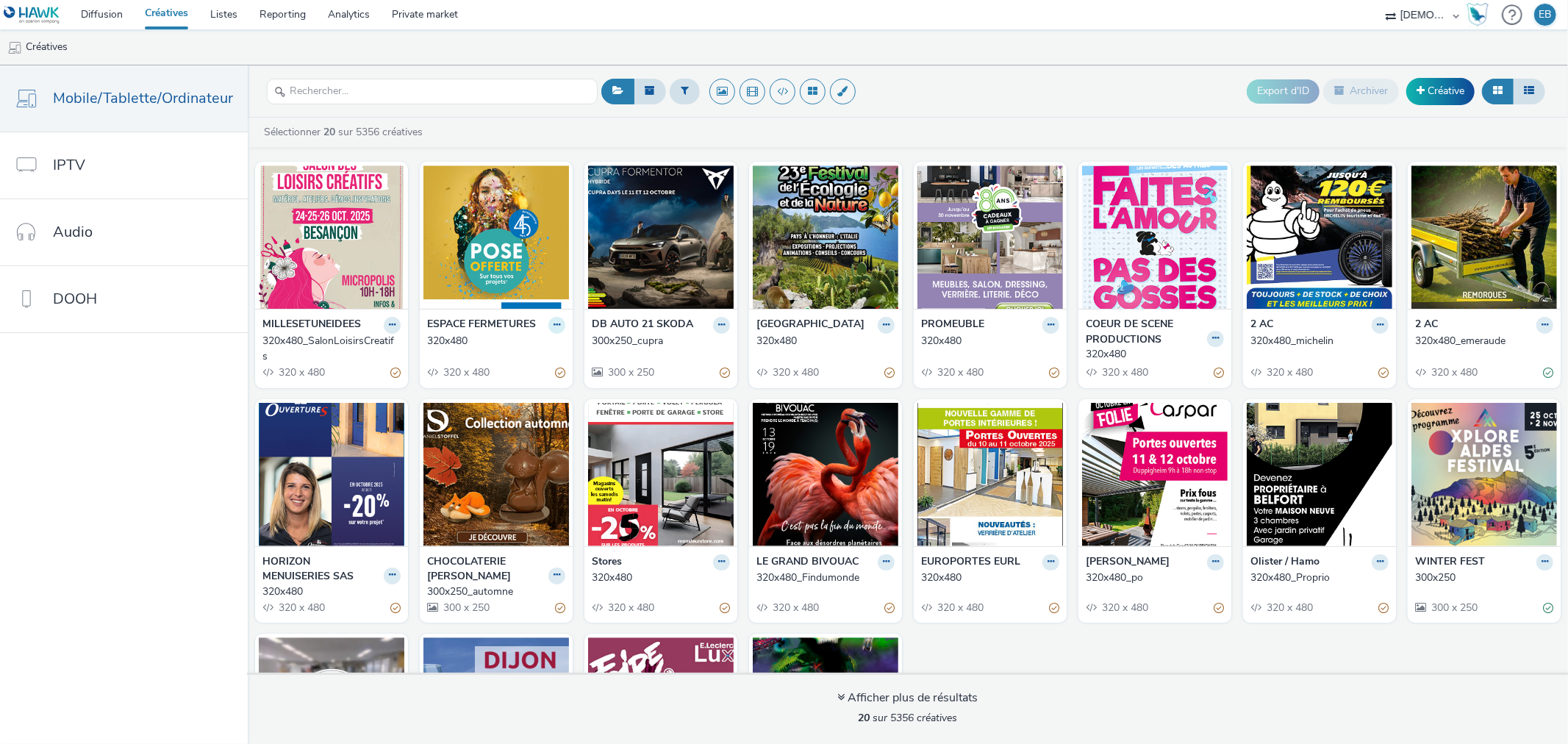
click at [548, 327] on button at bounding box center [557, 326] width 17 height 17
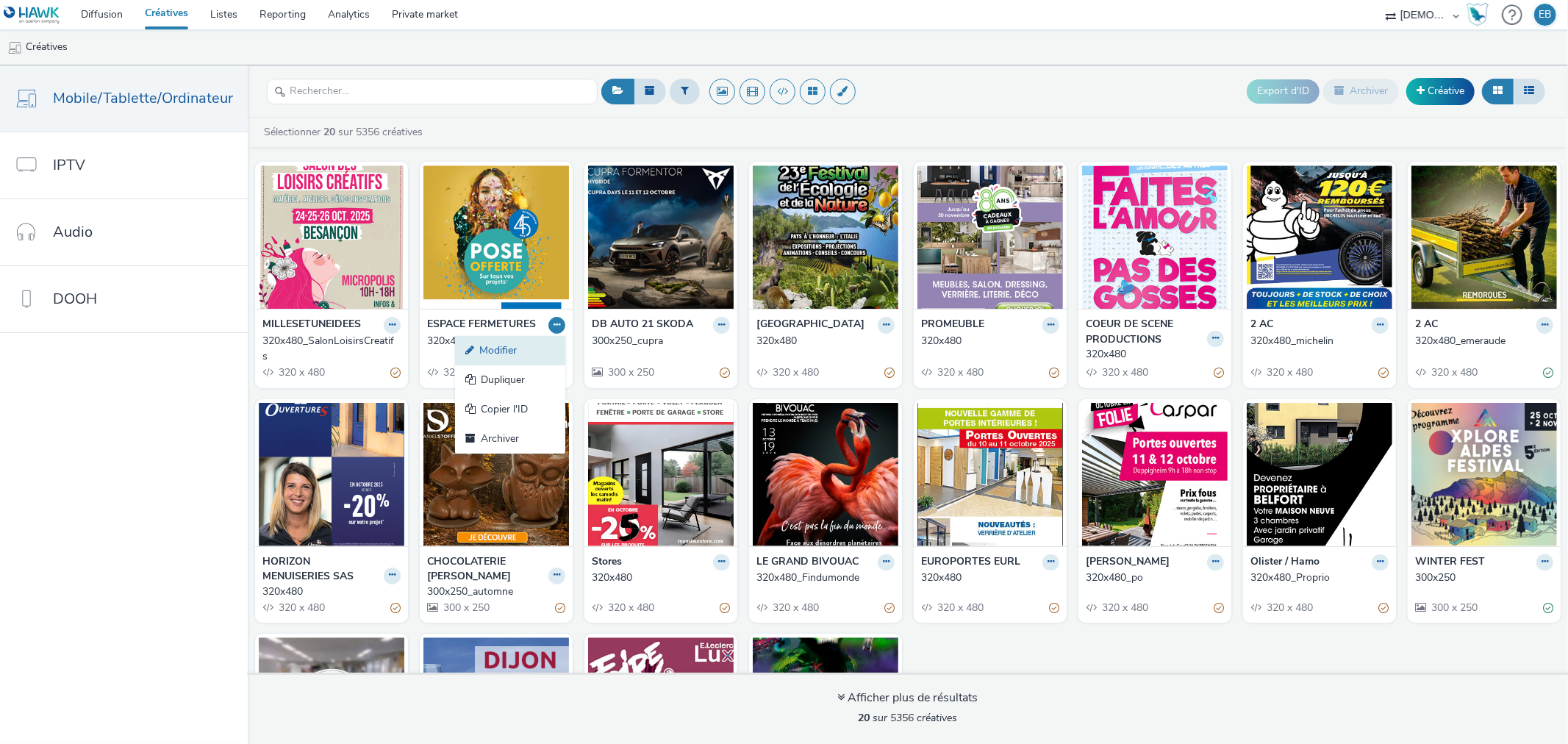
click at [526, 347] on link "Modifier" at bounding box center [510, 351] width 111 height 29
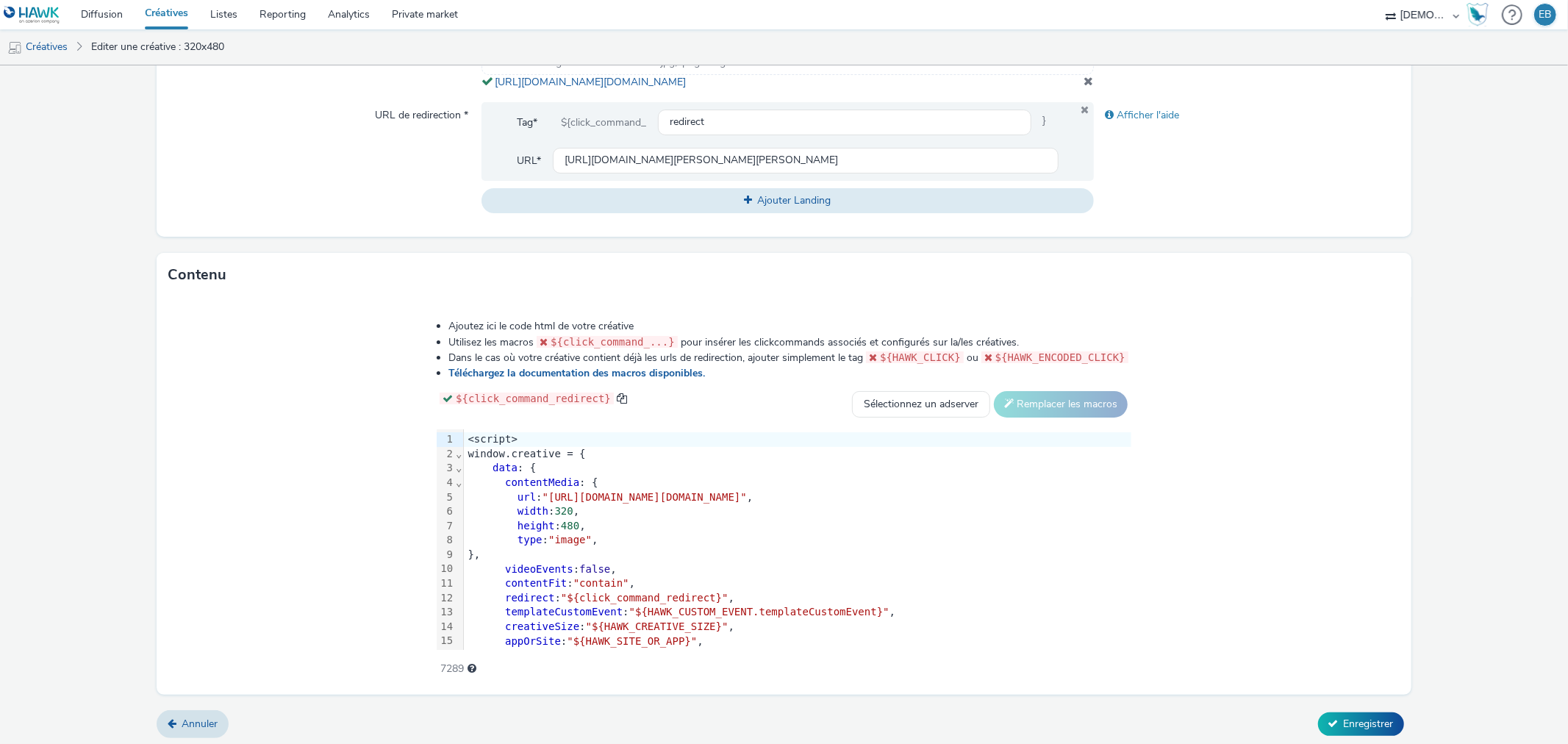
scroll to position [556, 0]
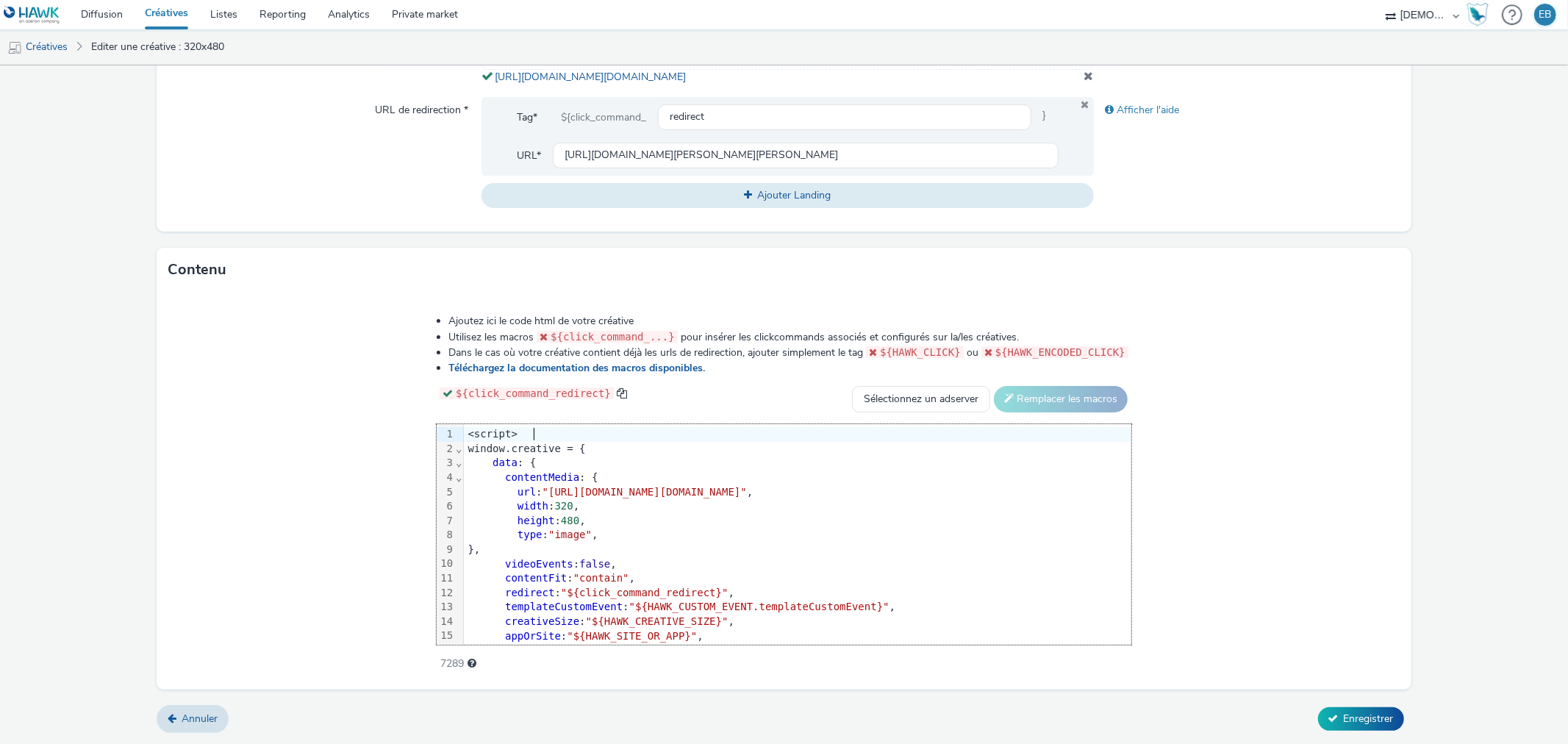
click at [601, 435] on div "<script>" at bounding box center [797, 435] width 667 height 15
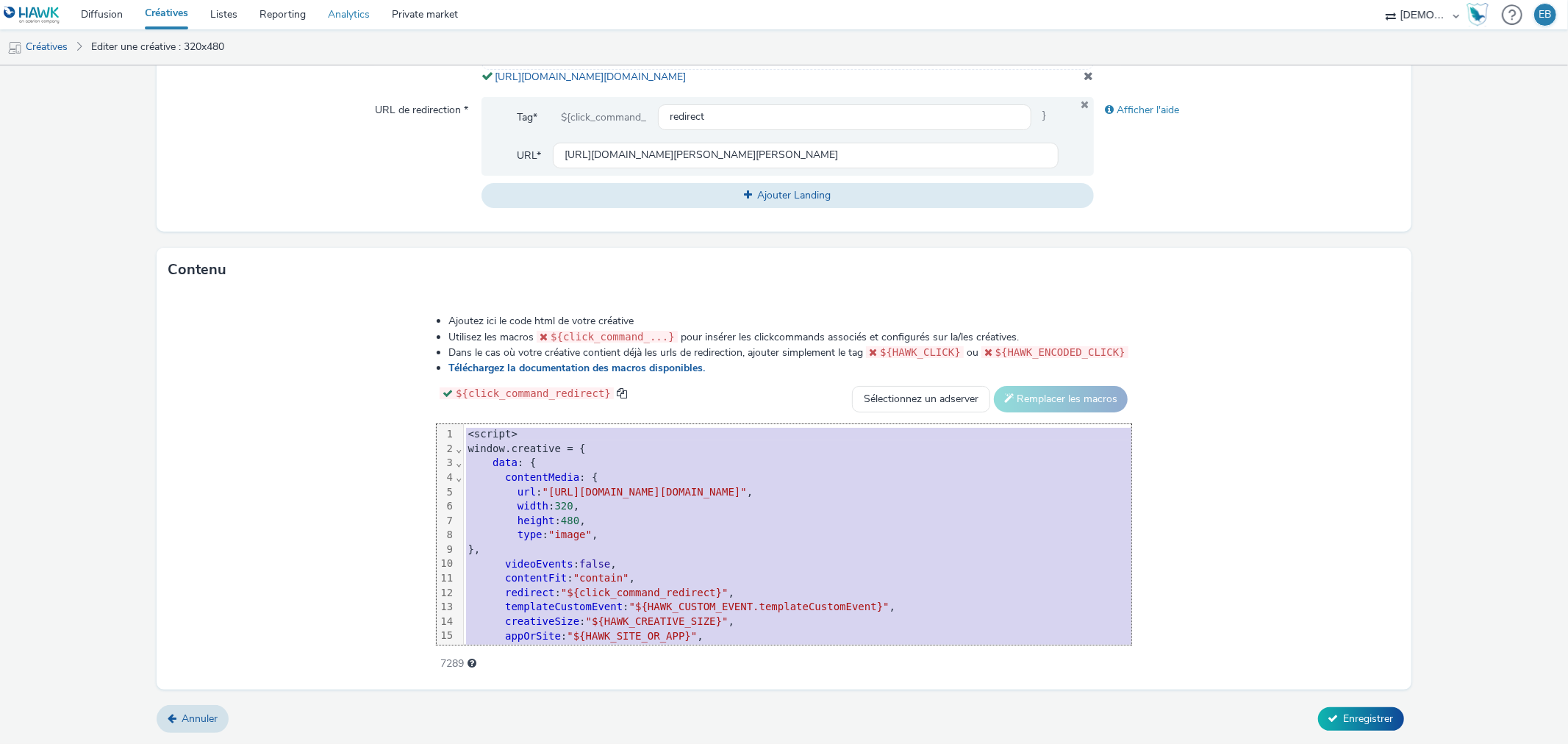
copy div "<script> window.creative = { data : { contentMedia : { url : "[URL][DOMAIN_NAME…"
